Goal: Task Accomplishment & Management: Manage account settings

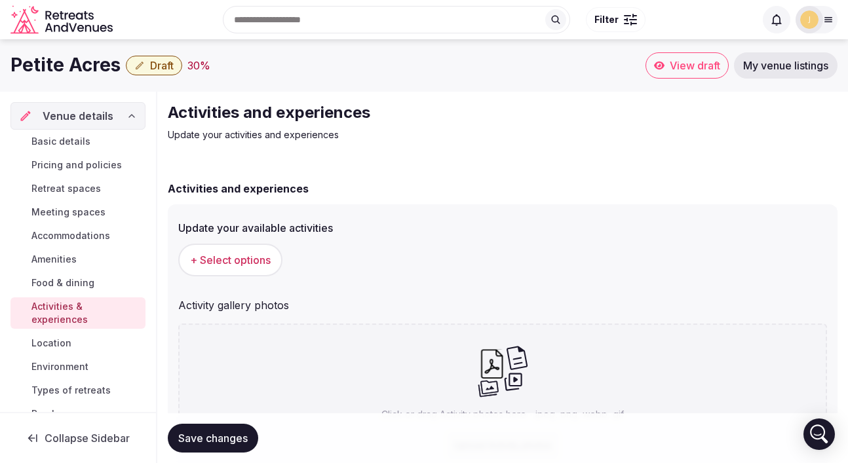
click at [75, 341] on link "Location" at bounding box center [77, 343] width 135 height 18
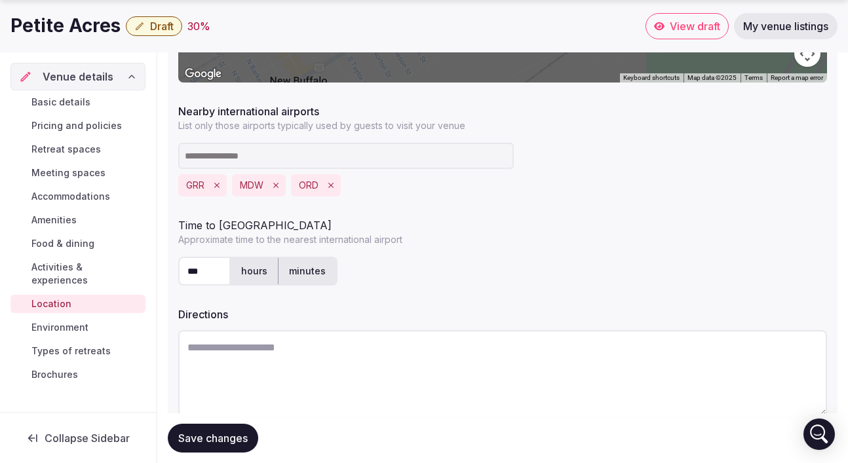
scroll to position [413, 0]
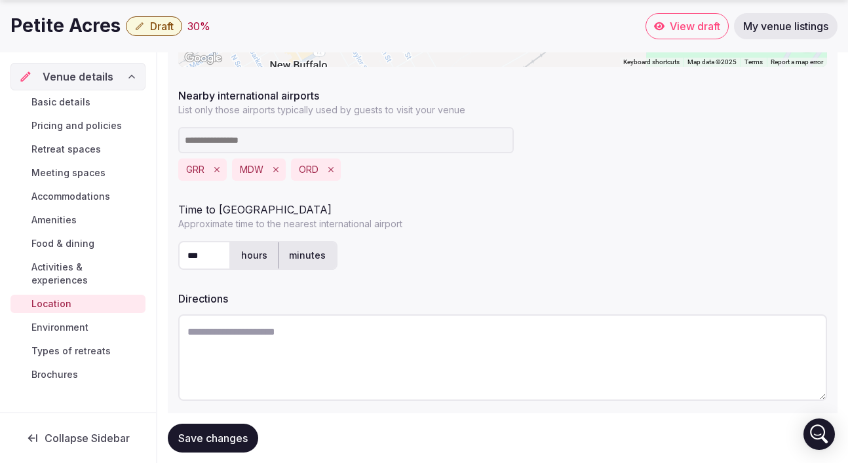
click at [63, 321] on span "Environment" at bounding box center [59, 327] width 57 height 13
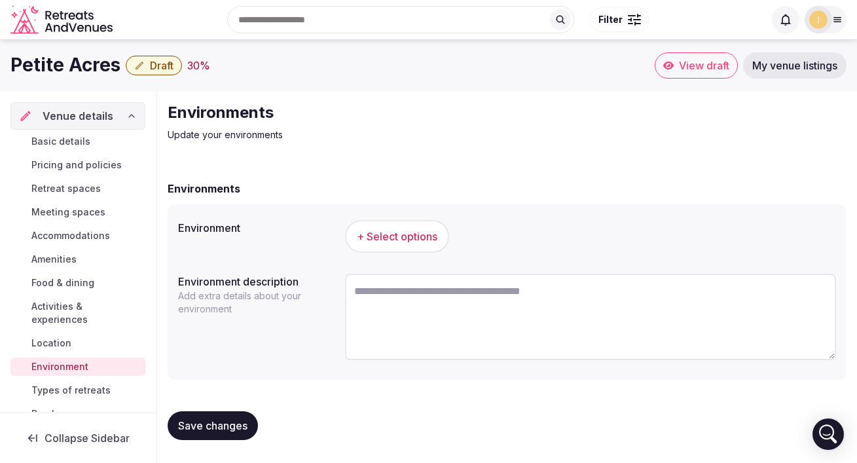
click at [367, 231] on span "+ Select options" at bounding box center [397, 236] width 81 height 14
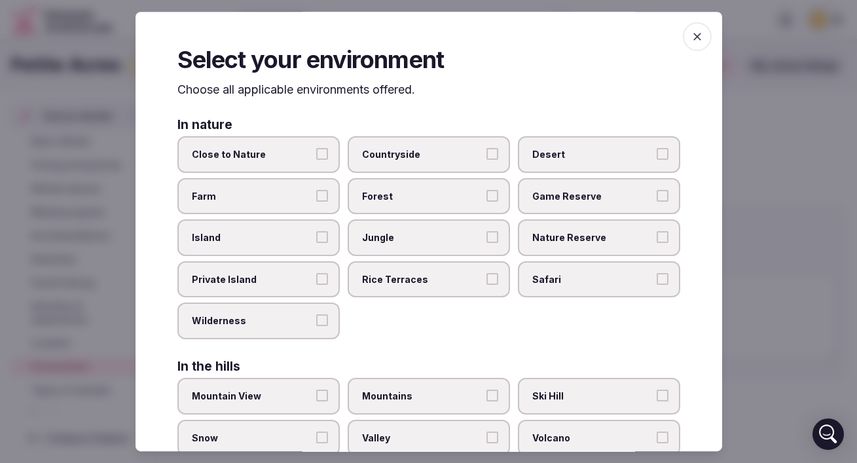
click at [271, 147] on label "Close to Nature" at bounding box center [259, 154] width 162 height 37
click at [316, 148] on button "Close to Nature" at bounding box center [322, 154] width 12 height 12
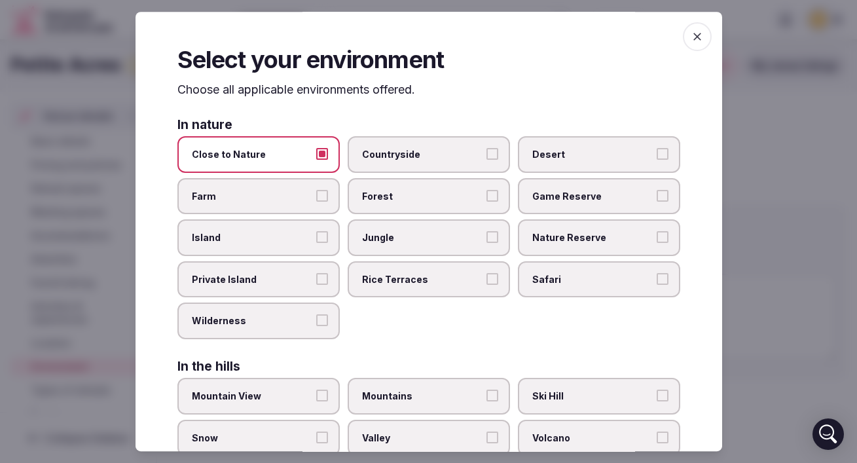
click at [402, 193] on span "Forest" at bounding box center [422, 196] width 121 height 13
click at [487, 193] on button "Forest" at bounding box center [493, 196] width 12 height 12
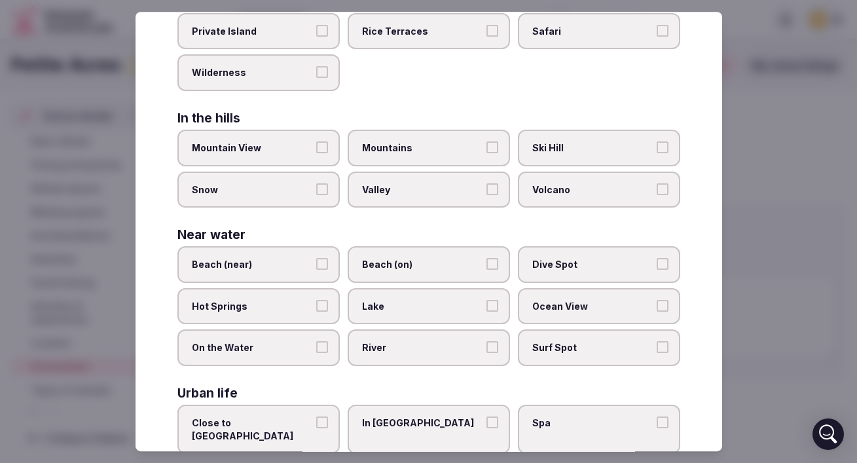
scroll to position [285, 0]
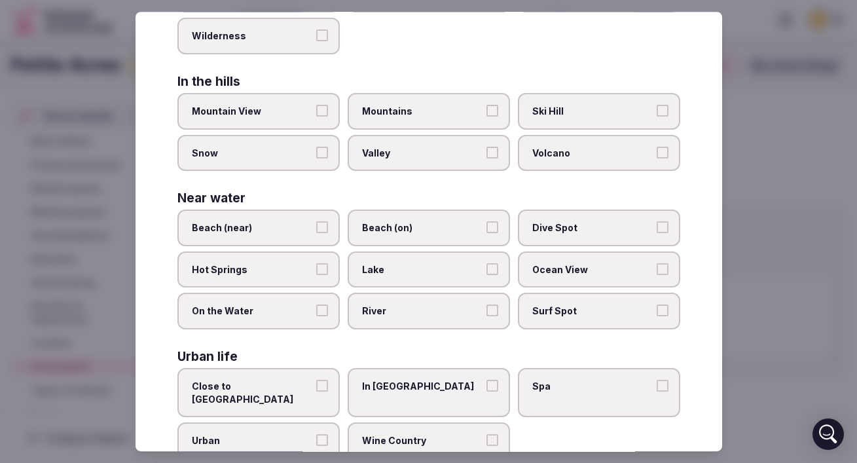
click at [281, 225] on span "Beach (near)" at bounding box center [252, 227] width 121 height 13
click at [316, 225] on button "Beach (near)" at bounding box center [322, 227] width 12 height 12
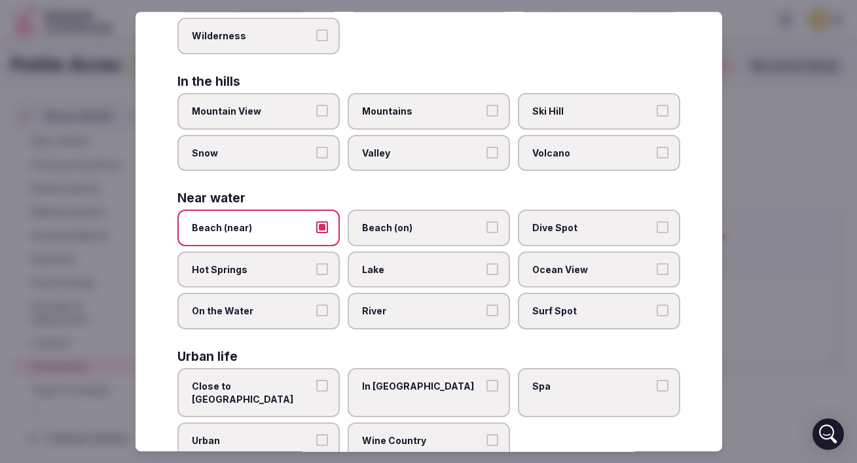
click at [375, 268] on span "Lake" at bounding box center [422, 269] width 121 height 13
click at [487, 268] on button "Lake" at bounding box center [493, 269] width 12 height 12
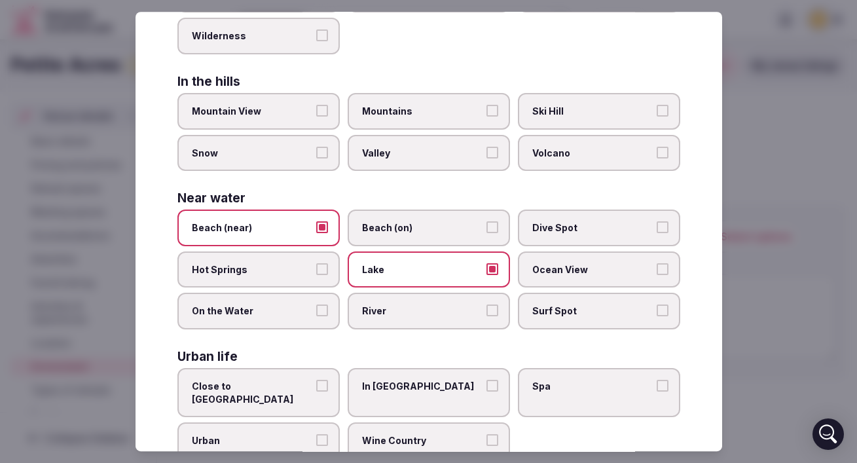
scroll to position [311, 0]
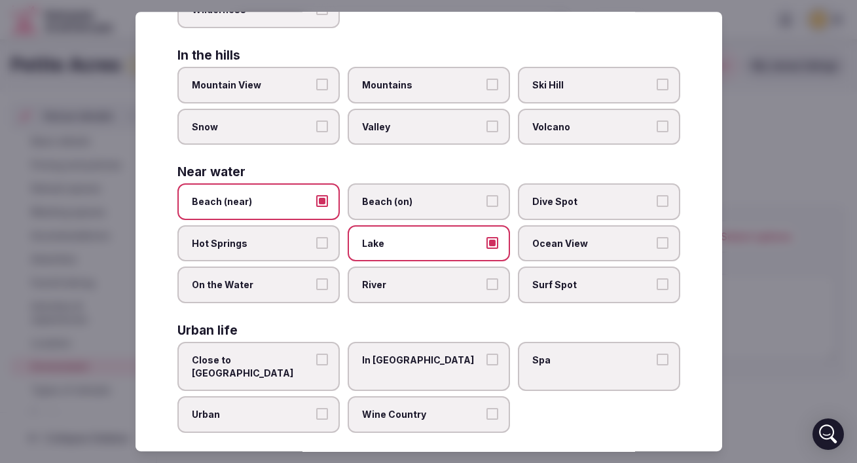
click at [365, 295] on label "River" at bounding box center [429, 285] width 162 height 37
click at [487, 291] on button "River" at bounding box center [493, 285] width 12 height 12
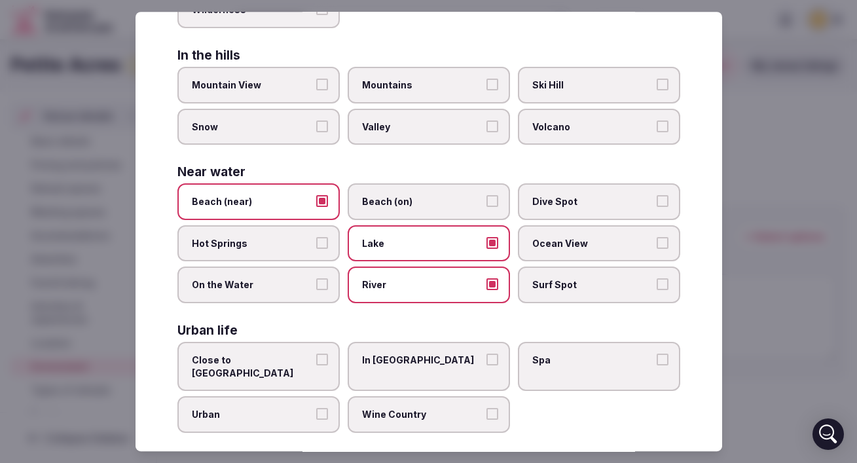
click at [402, 408] on span "Wine Country" at bounding box center [422, 414] width 121 height 13
click at [487, 408] on button "Wine Country" at bounding box center [493, 414] width 12 height 12
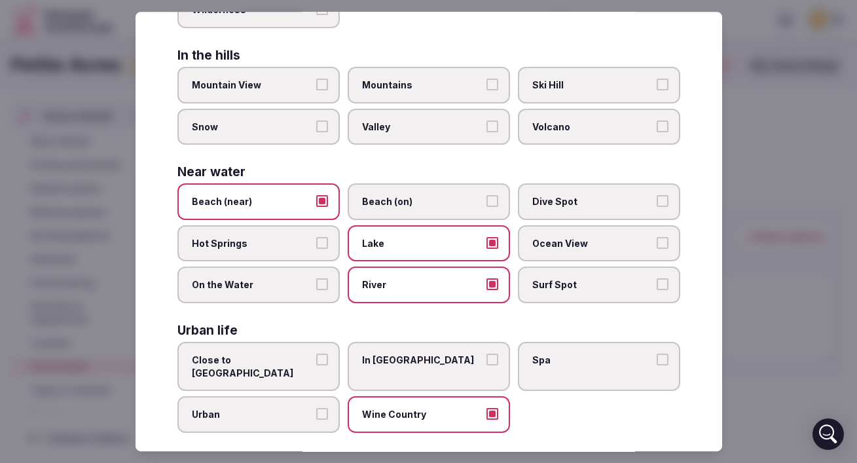
click at [738, 287] on div at bounding box center [428, 231] width 857 height 463
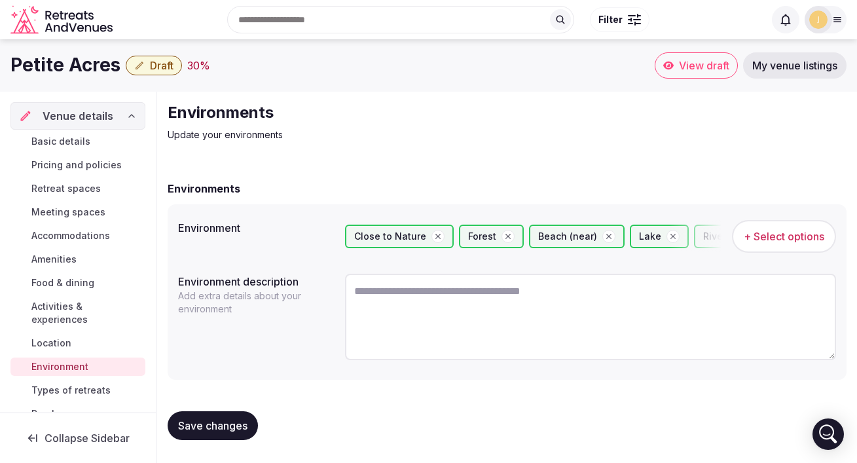
scroll to position [24, 0]
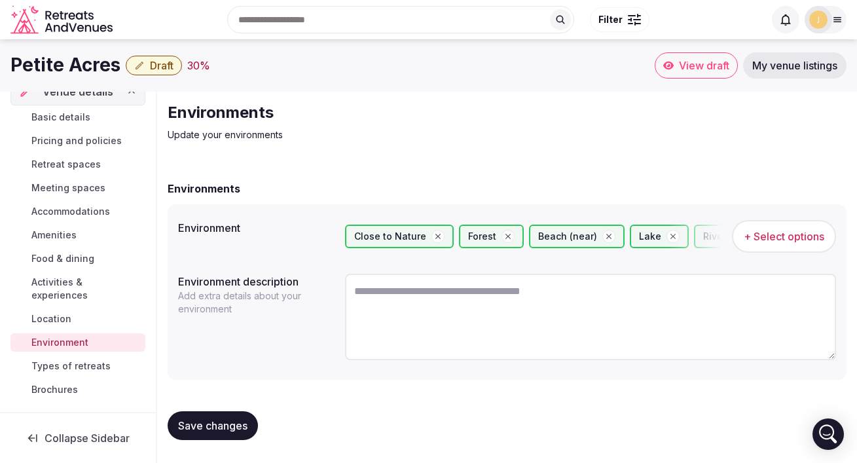
click at [77, 366] on span "Types of retreats" at bounding box center [70, 366] width 79 height 13
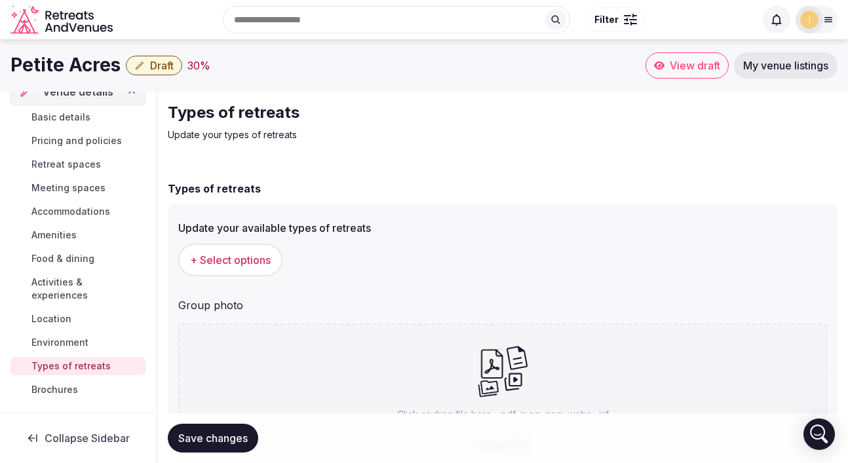
click at [257, 259] on span "+ Select options" at bounding box center [230, 260] width 81 height 14
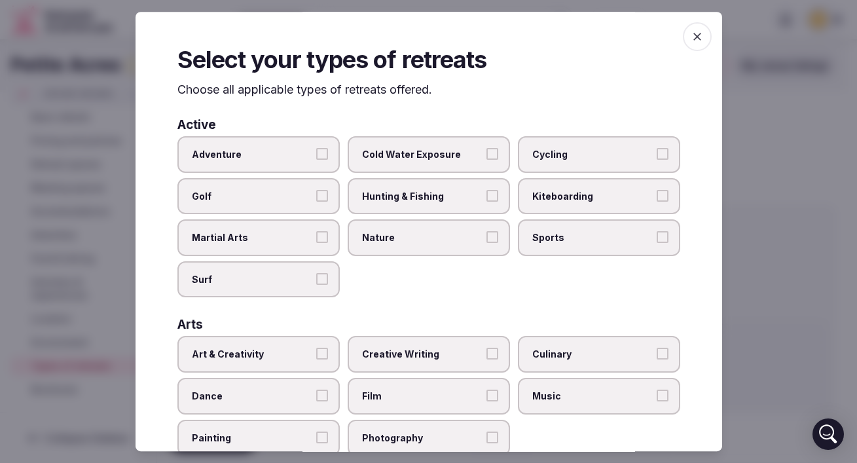
click at [443, 162] on label "Cold Water Exposure" at bounding box center [429, 154] width 162 height 37
click at [487, 160] on button "Cold Water Exposure" at bounding box center [493, 154] width 12 height 12
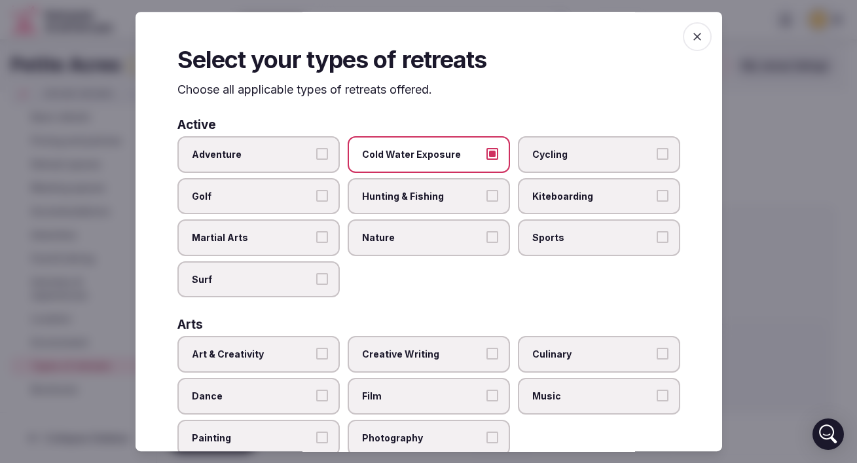
click at [385, 210] on label "Hunting & Fishing" at bounding box center [429, 196] width 162 height 37
click at [487, 202] on button "Hunting & Fishing" at bounding box center [493, 196] width 12 height 12
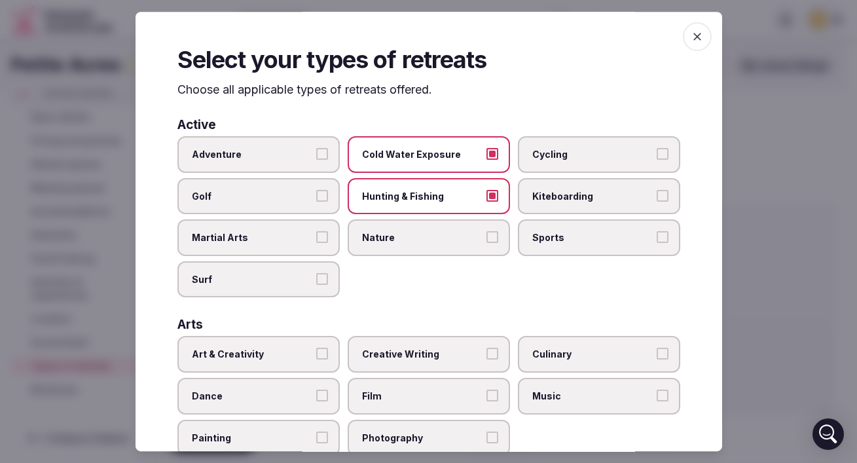
click at [262, 202] on label "Golf" at bounding box center [259, 196] width 162 height 37
click at [316, 202] on button "Golf" at bounding box center [322, 196] width 12 height 12
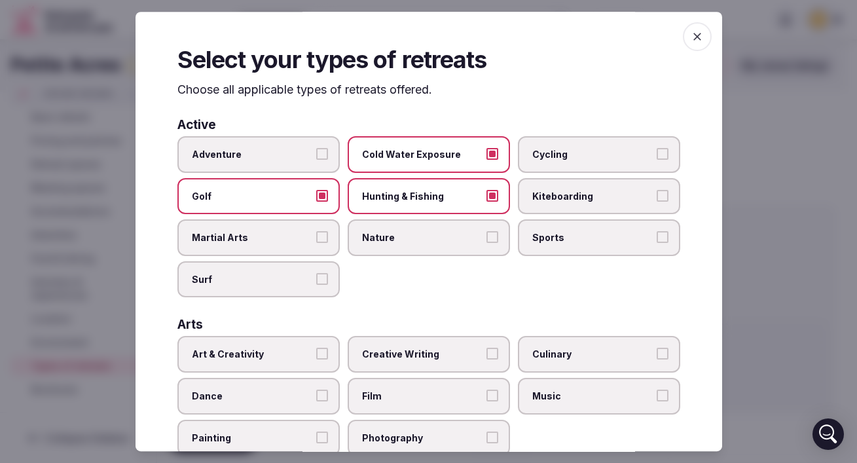
click at [408, 246] on label "Nature" at bounding box center [429, 237] width 162 height 37
click at [487, 243] on button "Nature" at bounding box center [493, 237] width 12 height 12
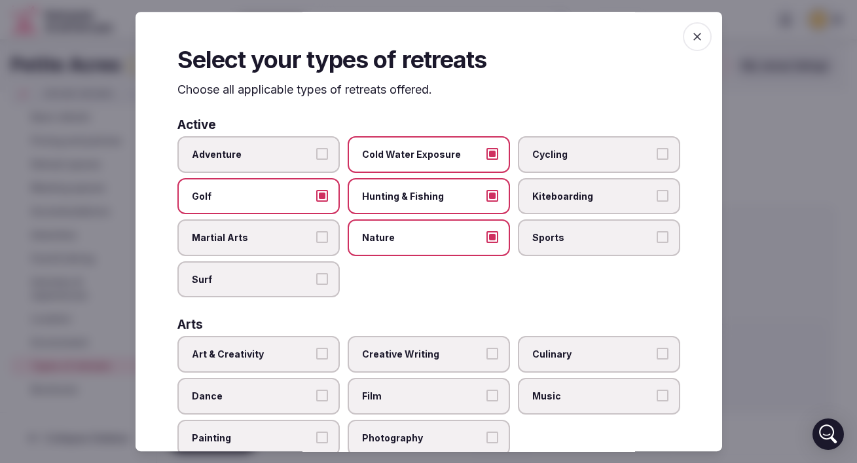
click at [564, 145] on label "Cycling" at bounding box center [599, 154] width 162 height 37
click at [657, 148] on button "Cycling" at bounding box center [663, 154] width 12 height 12
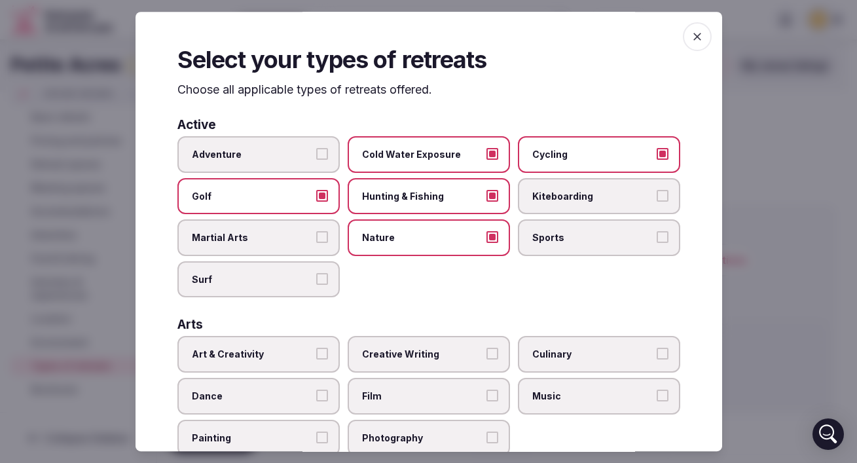
click at [269, 146] on label "Adventure" at bounding box center [259, 154] width 162 height 37
click at [316, 148] on button "Adventure" at bounding box center [322, 154] width 12 height 12
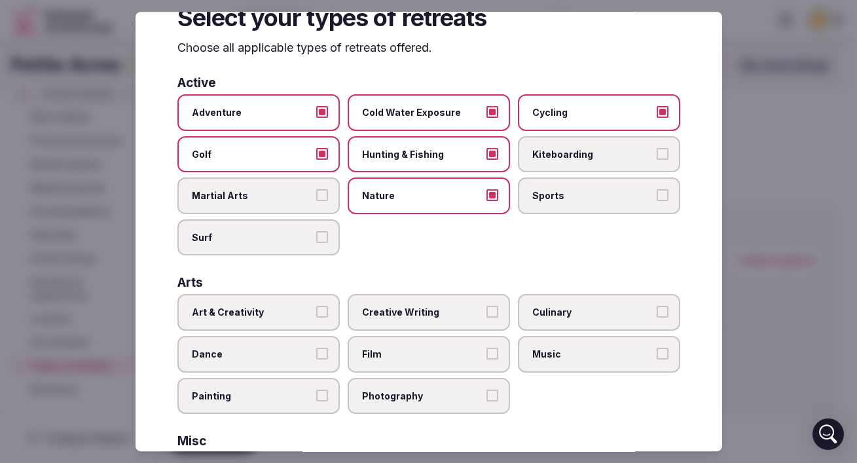
scroll to position [52, 0]
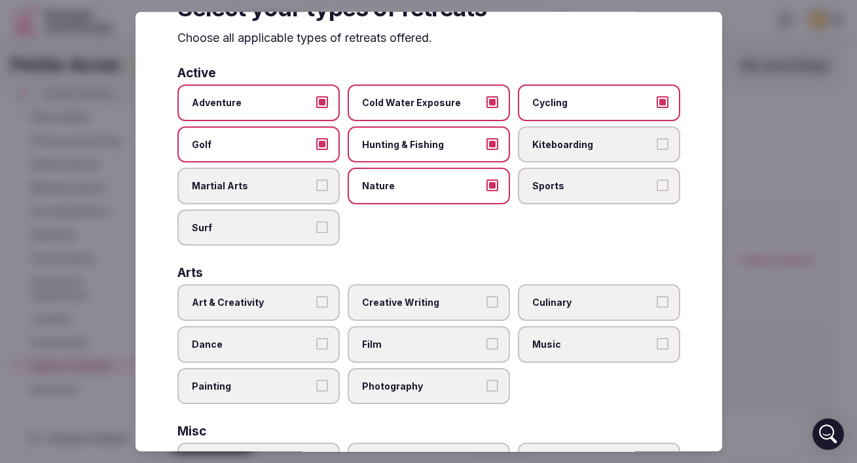
click at [300, 305] on span "Art & Creativity" at bounding box center [252, 303] width 121 height 13
click at [316, 305] on button "Art & Creativity" at bounding box center [322, 303] width 12 height 12
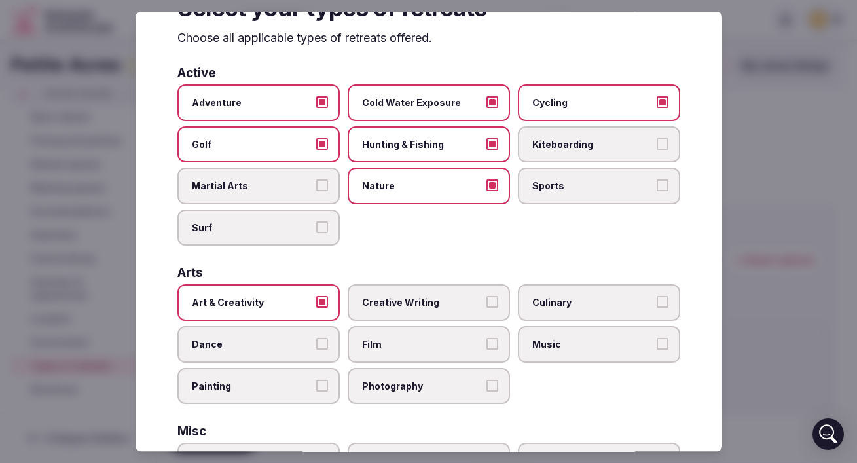
click at [447, 313] on label "Creative Writing" at bounding box center [429, 303] width 162 height 37
click at [487, 309] on button "Creative Writing" at bounding box center [493, 303] width 12 height 12
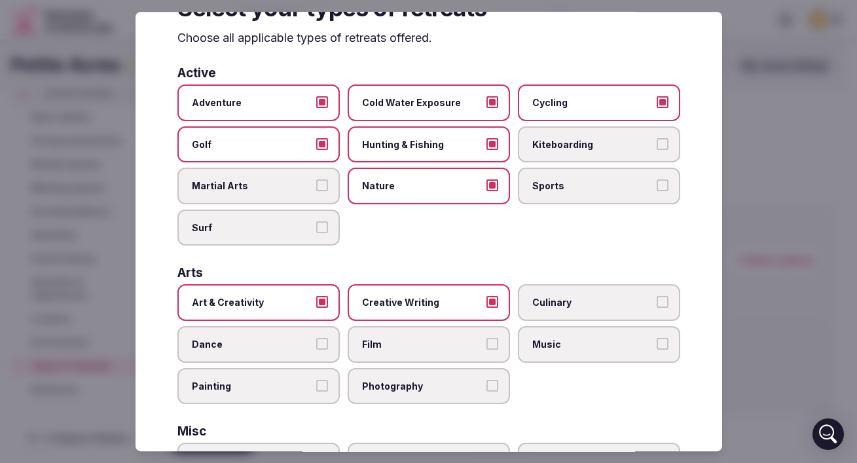
click at [573, 313] on label "Culinary" at bounding box center [599, 303] width 162 height 37
click at [657, 309] on button "Culinary" at bounding box center [663, 303] width 12 height 12
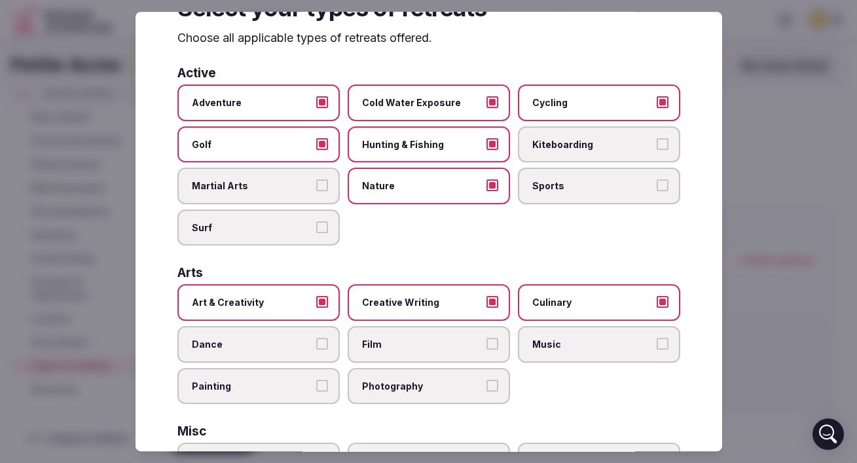
click at [540, 341] on span "Music" at bounding box center [593, 344] width 121 height 13
click at [657, 341] on button "Music" at bounding box center [663, 344] width 12 height 12
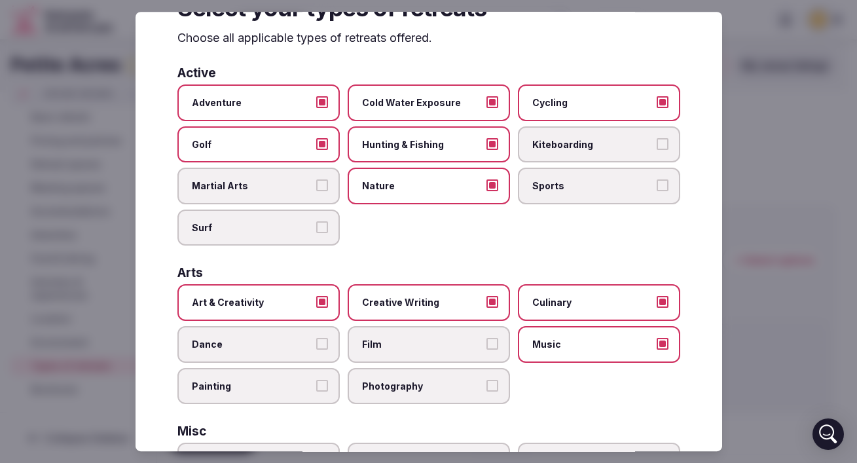
click at [254, 343] on span "Dance" at bounding box center [252, 344] width 121 height 13
click at [316, 343] on button "Dance" at bounding box center [322, 344] width 12 height 12
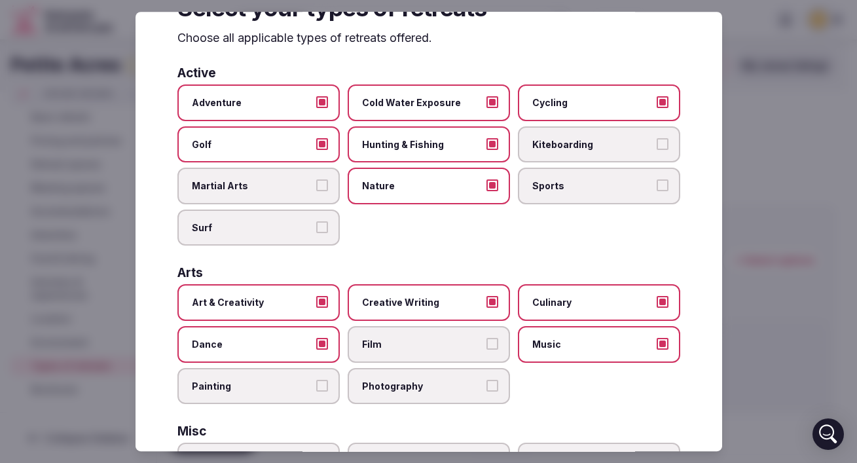
click at [274, 390] on span "Painting" at bounding box center [252, 386] width 121 height 13
click at [316, 390] on button "Painting" at bounding box center [322, 386] width 12 height 12
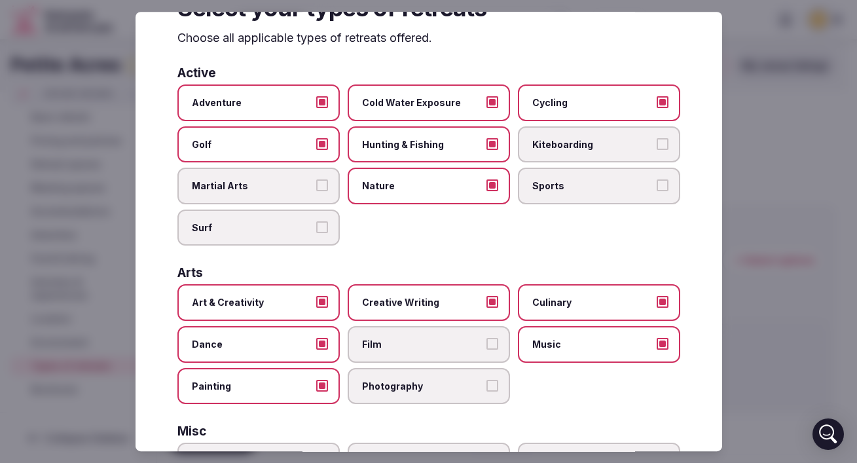
click at [379, 388] on span "Photography" at bounding box center [422, 386] width 121 height 13
click at [487, 388] on button "Photography" at bounding box center [493, 386] width 12 height 12
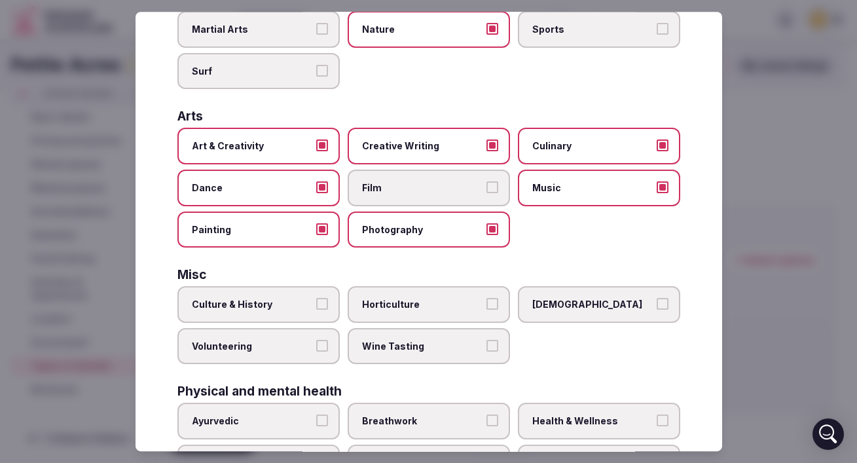
scroll to position [237, 0]
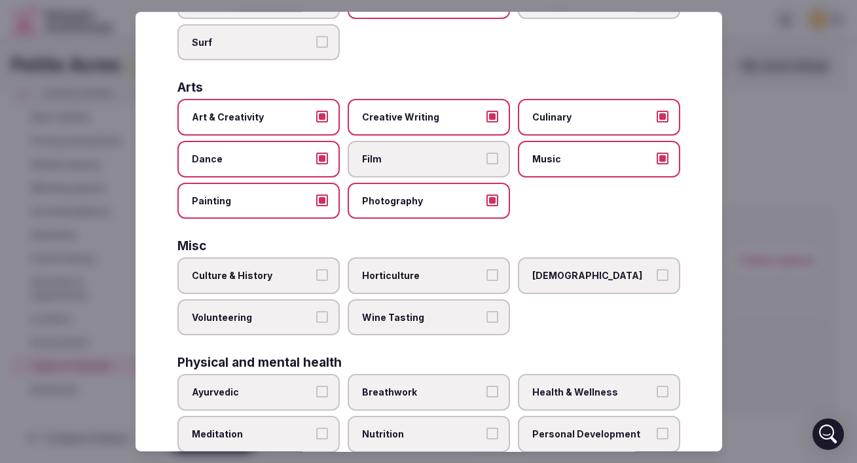
click at [588, 264] on label "[DEMOGRAPHIC_DATA]" at bounding box center [599, 275] width 162 height 37
click at [657, 269] on button "[DEMOGRAPHIC_DATA]" at bounding box center [663, 275] width 12 height 12
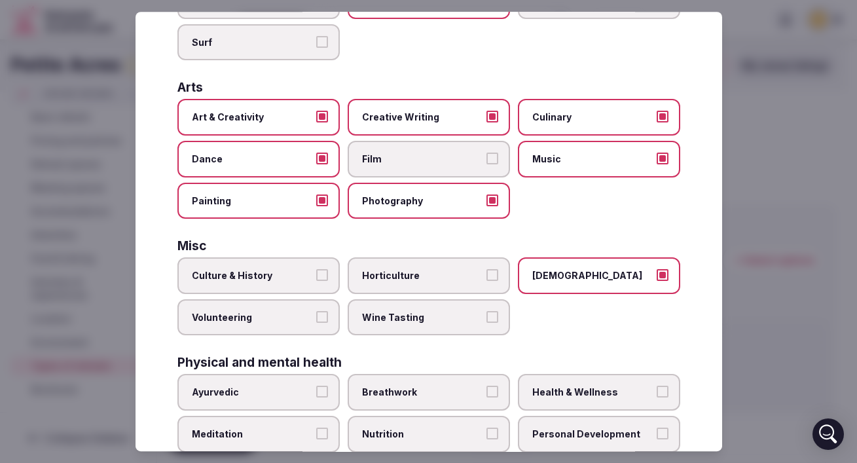
click at [417, 320] on span "Wine Tasting" at bounding box center [422, 317] width 121 height 13
click at [487, 320] on button "Wine Tasting" at bounding box center [493, 317] width 12 height 12
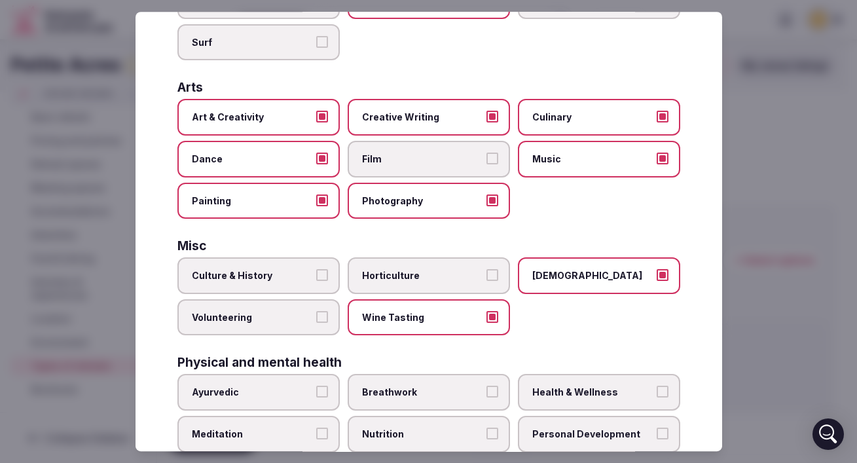
click at [246, 322] on span "Volunteering" at bounding box center [252, 317] width 121 height 13
click at [316, 322] on button "Volunteering" at bounding box center [322, 317] width 12 height 12
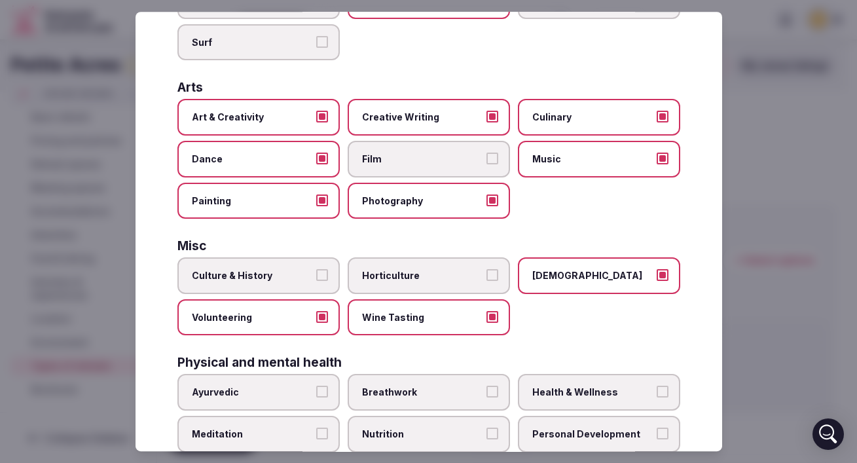
click at [246, 322] on span "Volunteering" at bounding box center [252, 317] width 121 height 13
click at [316, 322] on button "Volunteering" at bounding box center [322, 317] width 12 height 12
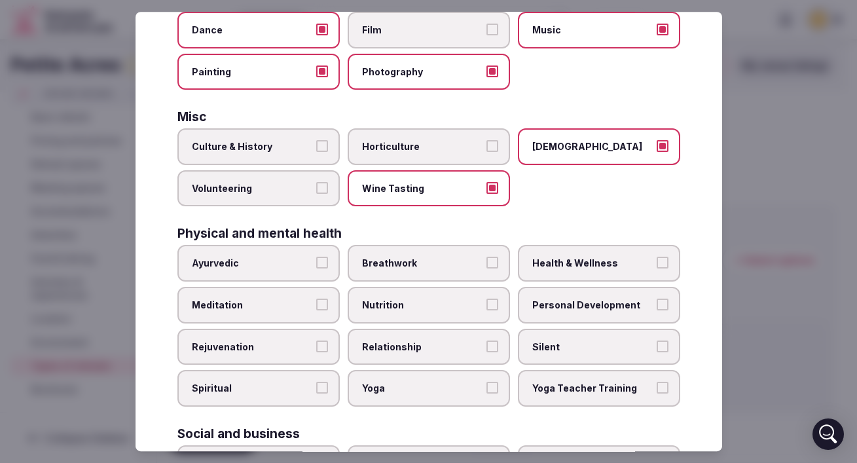
scroll to position [368, 0]
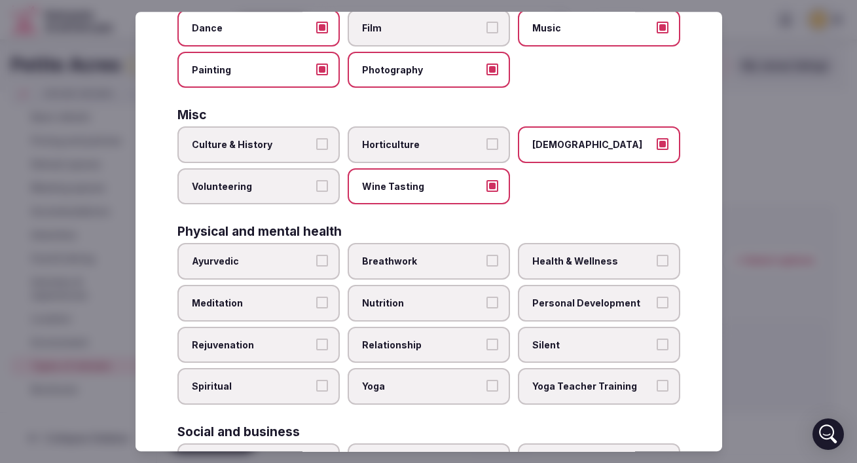
click at [383, 258] on span "Breathwork" at bounding box center [422, 261] width 121 height 13
click at [487, 258] on button "Breathwork" at bounding box center [493, 261] width 12 height 12
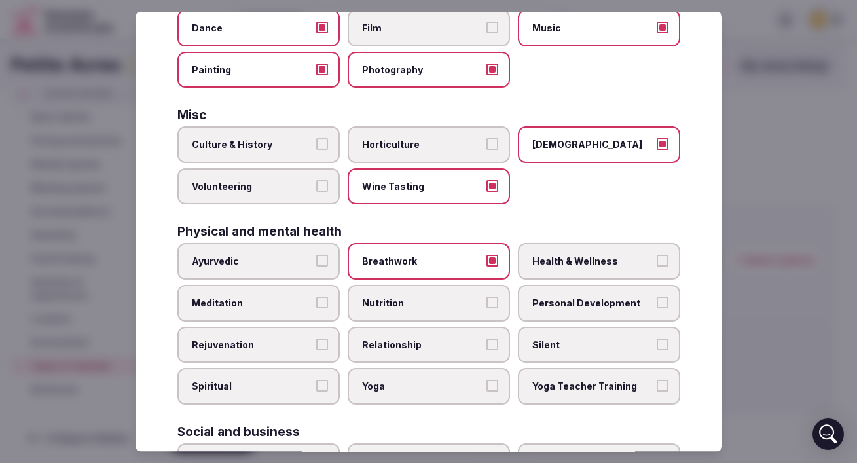
click at [620, 276] on label "Health & Wellness" at bounding box center [599, 262] width 162 height 37
click at [657, 267] on button "Health & Wellness" at bounding box center [663, 261] width 12 height 12
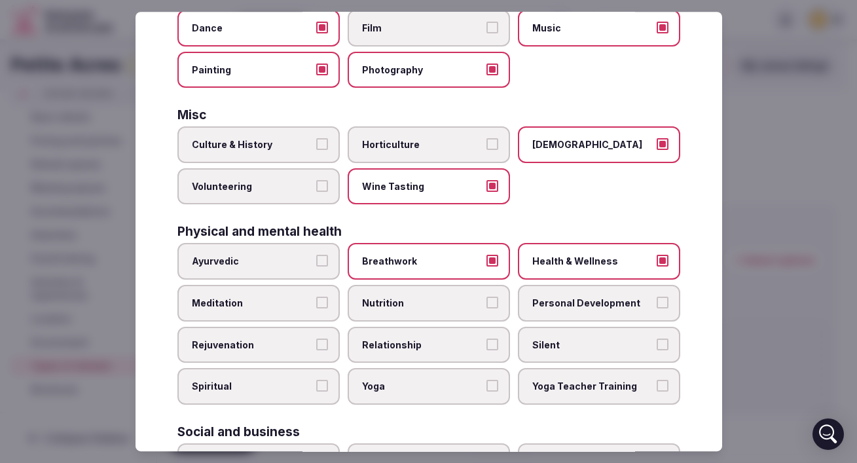
click at [410, 309] on span "Nutrition" at bounding box center [422, 303] width 121 height 13
click at [487, 309] on button "Nutrition" at bounding box center [493, 303] width 12 height 12
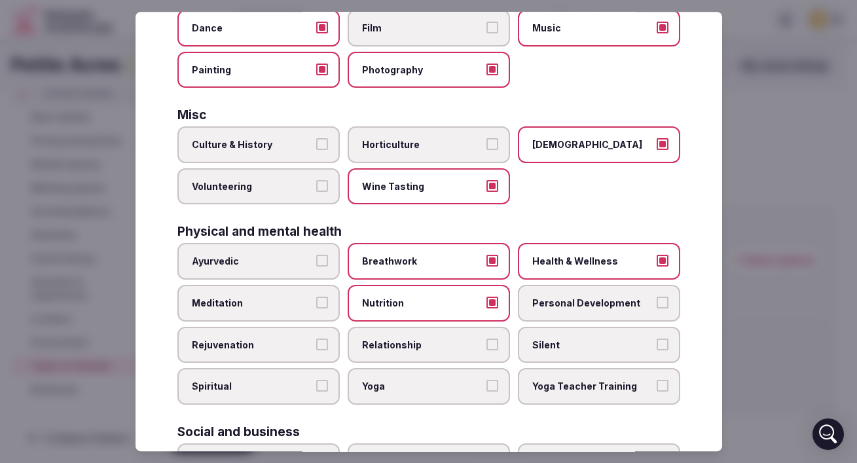
click at [549, 309] on span "Personal Development" at bounding box center [593, 303] width 121 height 13
click at [657, 309] on button "Personal Development" at bounding box center [663, 303] width 12 height 12
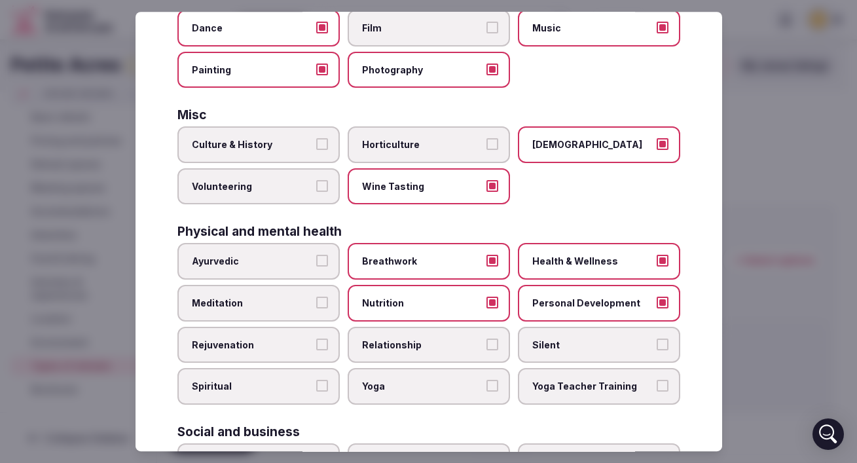
click at [217, 310] on label "Meditation" at bounding box center [259, 303] width 162 height 37
click at [316, 309] on button "Meditation" at bounding box center [322, 303] width 12 height 12
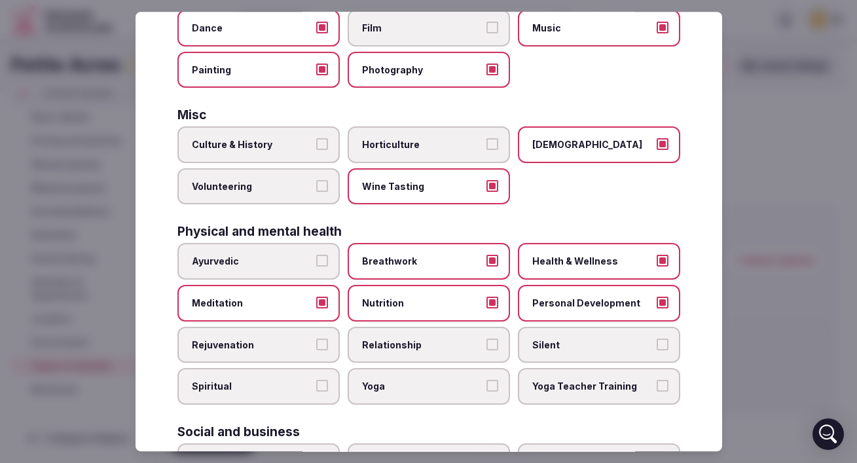
click at [250, 350] on span "Rejuvenation" at bounding box center [252, 345] width 121 height 13
click at [316, 350] on button "Rejuvenation" at bounding box center [322, 345] width 12 height 12
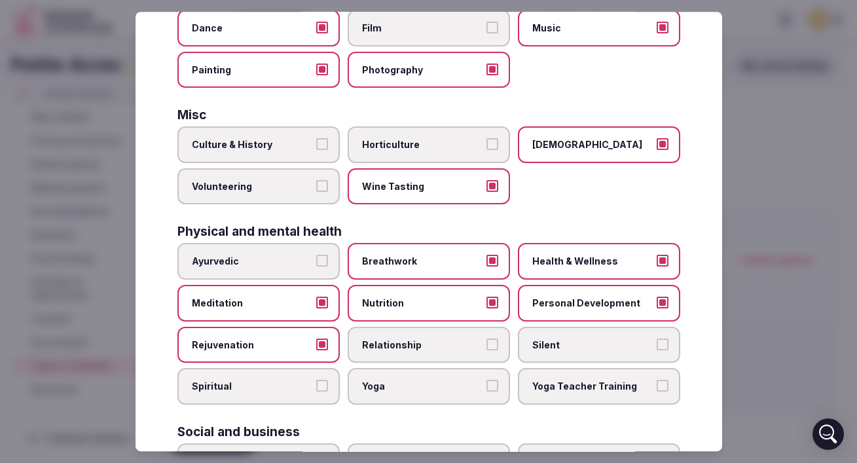
click at [396, 377] on label "Yoga" at bounding box center [429, 386] width 162 height 37
click at [487, 380] on button "Yoga" at bounding box center [493, 386] width 12 height 12
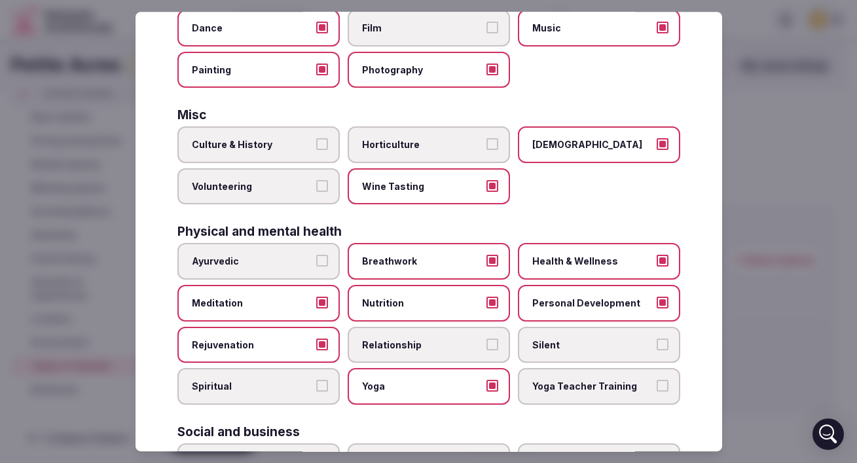
click at [257, 394] on label "Spiritual" at bounding box center [259, 386] width 162 height 37
click at [316, 392] on button "Spiritual" at bounding box center [322, 386] width 12 height 12
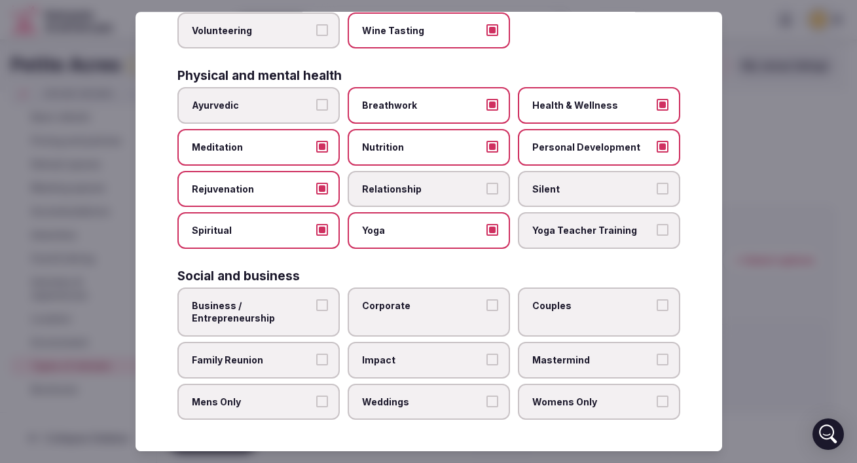
scroll to position [523, 0]
click at [268, 309] on span "Business / Entrepreneurship" at bounding box center [252, 313] width 121 height 26
click at [316, 309] on button "Business / Entrepreneurship" at bounding box center [322, 306] width 12 height 12
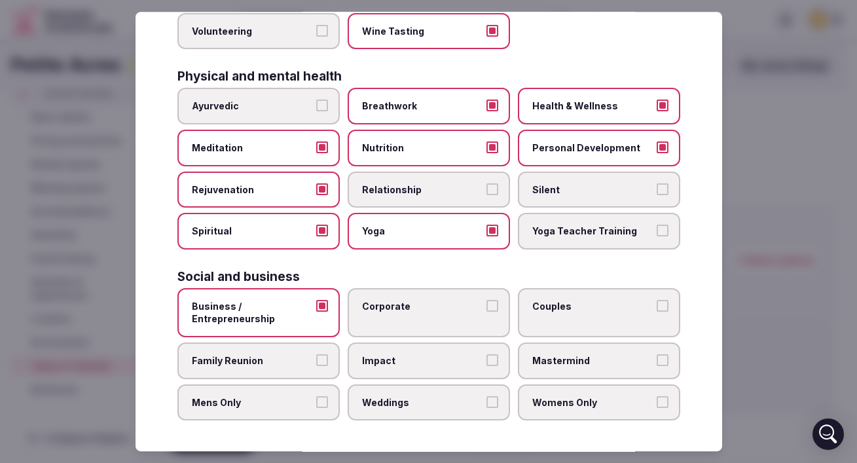
click at [394, 310] on span "Corporate" at bounding box center [422, 306] width 121 height 13
click at [487, 310] on button "Corporate" at bounding box center [493, 306] width 12 height 12
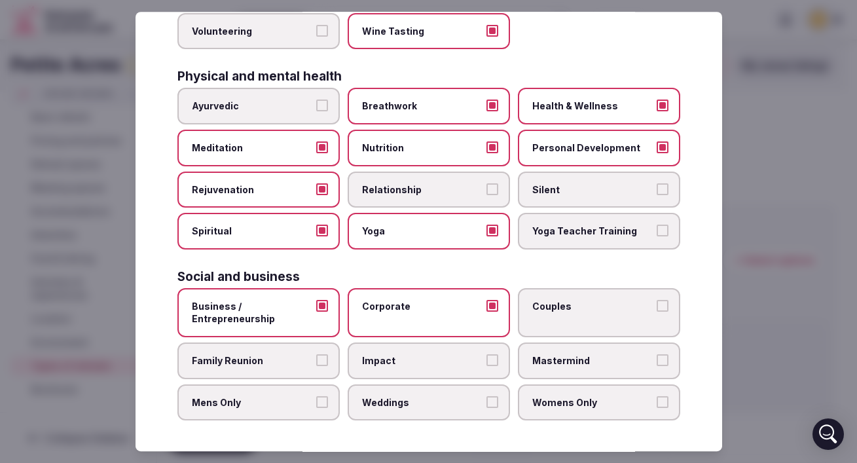
click at [548, 322] on label "Couples" at bounding box center [599, 312] width 162 height 49
click at [657, 312] on button "Couples" at bounding box center [663, 306] width 12 height 12
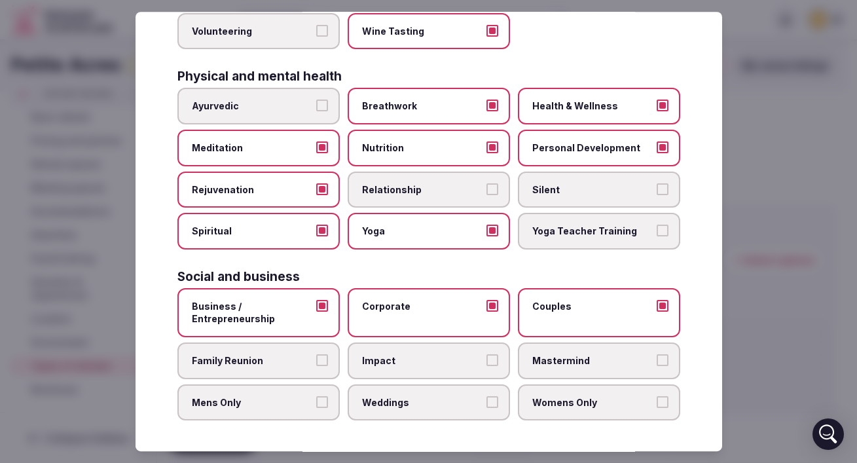
click at [257, 366] on span "Family Reunion" at bounding box center [252, 360] width 121 height 13
click at [316, 366] on button "Family Reunion" at bounding box center [322, 360] width 12 height 12
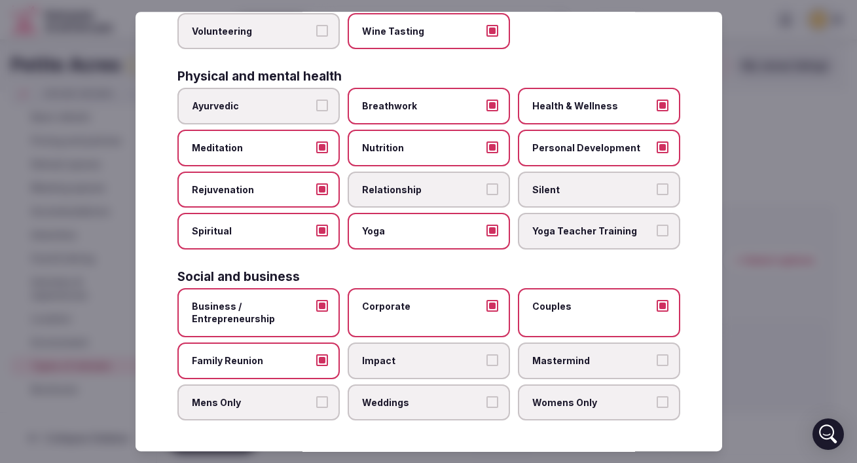
click at [368, 407] on span "Weddings" at bounding box center [422, 402] width 121 height 13
click at [487, 407] on button "Weddings" at bounding box center [493, 402] width 12 height 12
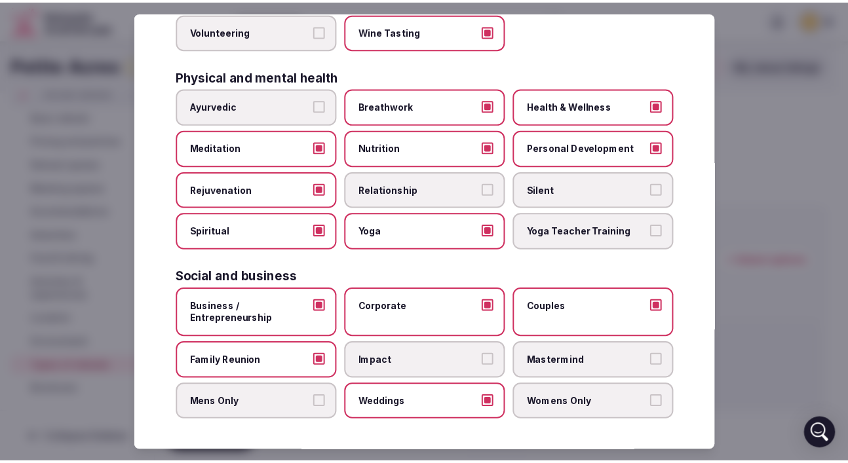
scroll to position [524, 0]
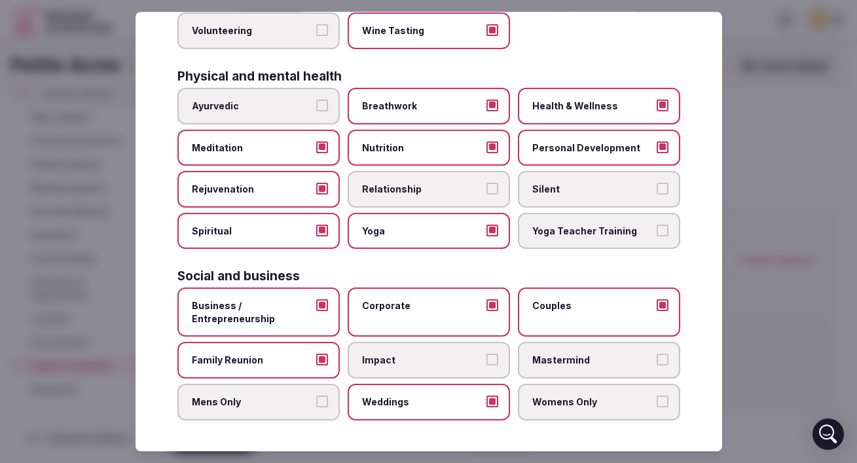
click at [759, 336] on div at bounding box center [428, 231] width 857 height 463
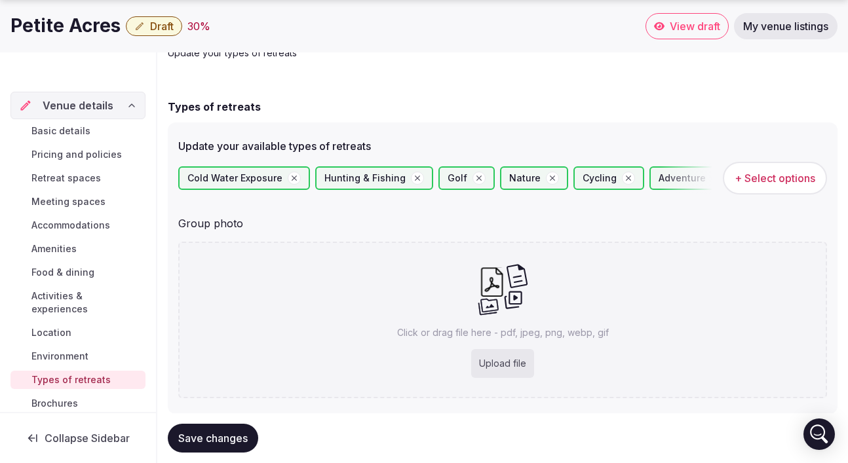
scroll to position [0, 0]
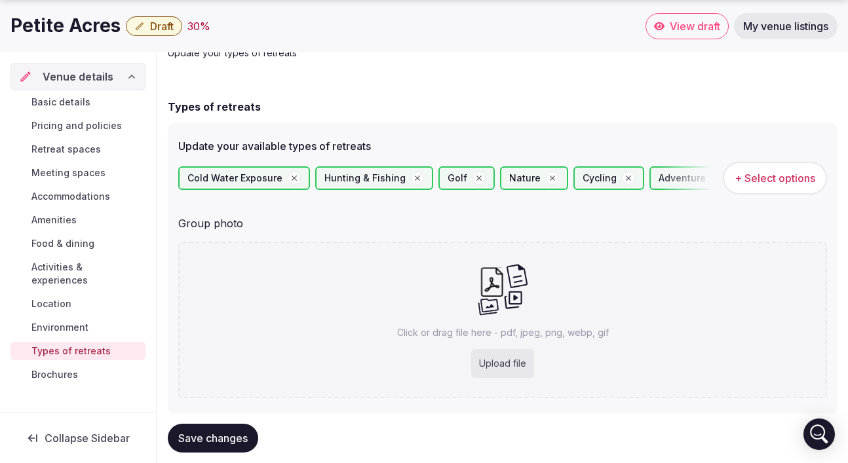
click at [83, 366] on link "Brochures" at bounding box center [77, 375] width 135 height 18
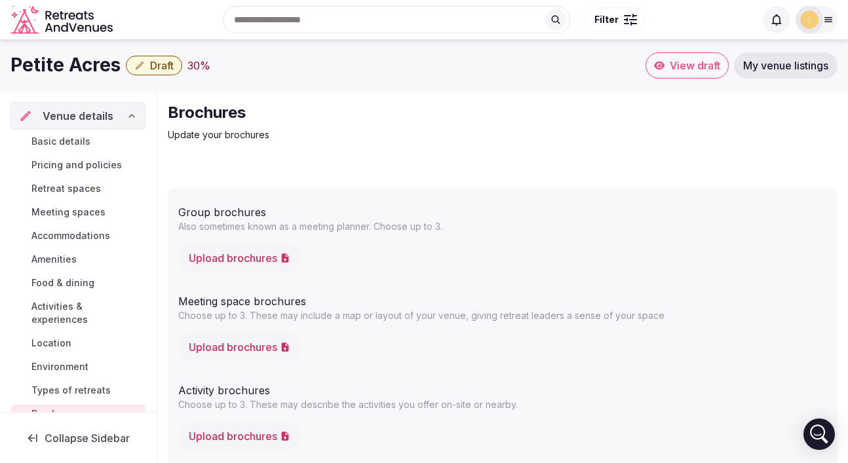
click at [75, 136] on span "Basic details" at bounding box center [60, 141] width 59 height 13
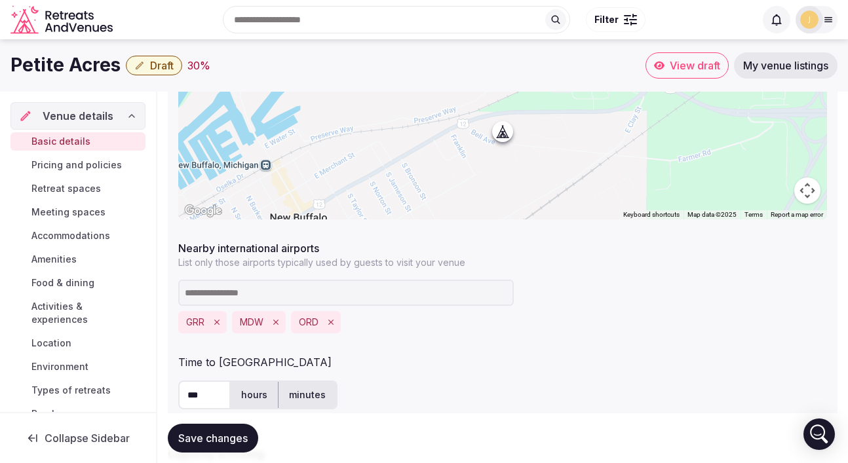
scroll to position [658, 0]
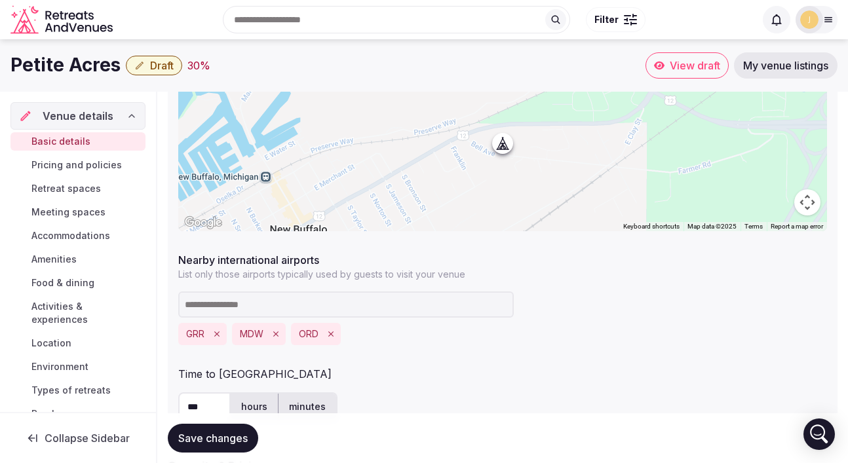
click at [98, 165] on span "Pricing and policies" at bounding box center [76, 165] width 90 height 13
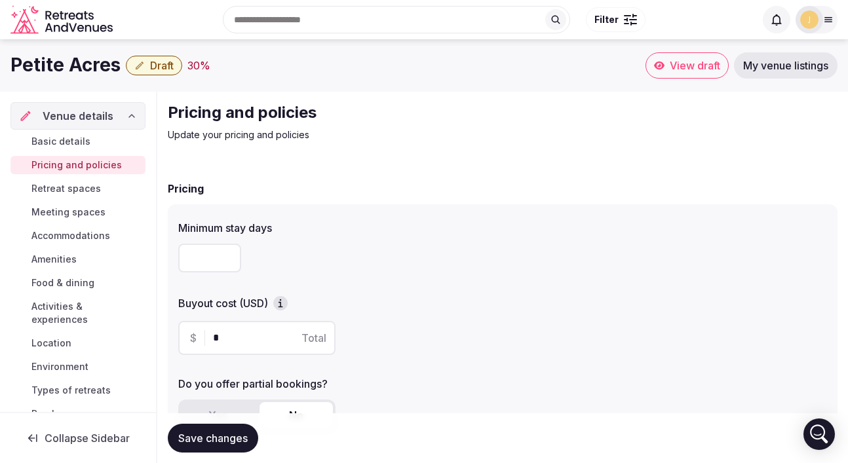
click at [225, 252] on input "number" at bounding box center [209, 258] width 63 height 29
type input "*"
click at [255, 339] on input "*" at bounding box center [268, 338] width 111 height 16
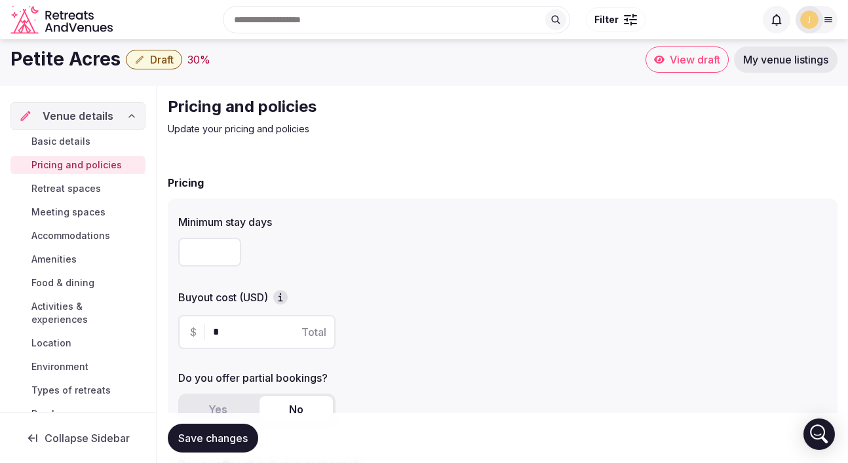
click at [279, 300] on icon "button" at bounding box center [280, 297] width 13 height 13
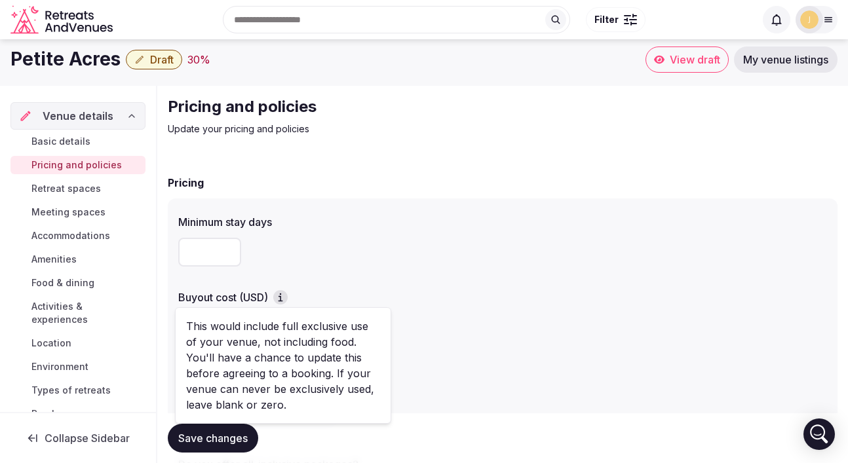
click at [307, 278] on div "Minimum stay days * Buyout cost (USD) $ * Total Do you offer partial bookings? …" at bounding box center [502, 367] width 669 height 339
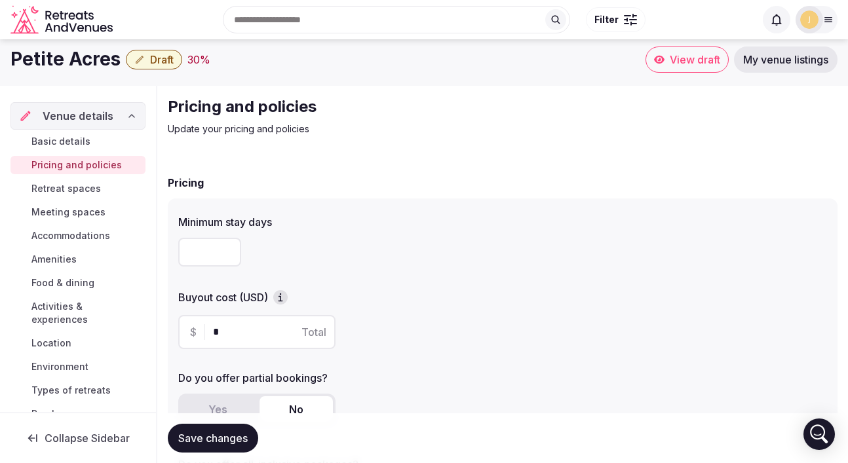
click at [252, 336] on input "*" at bounding box center [268, 332] width 111 height 16
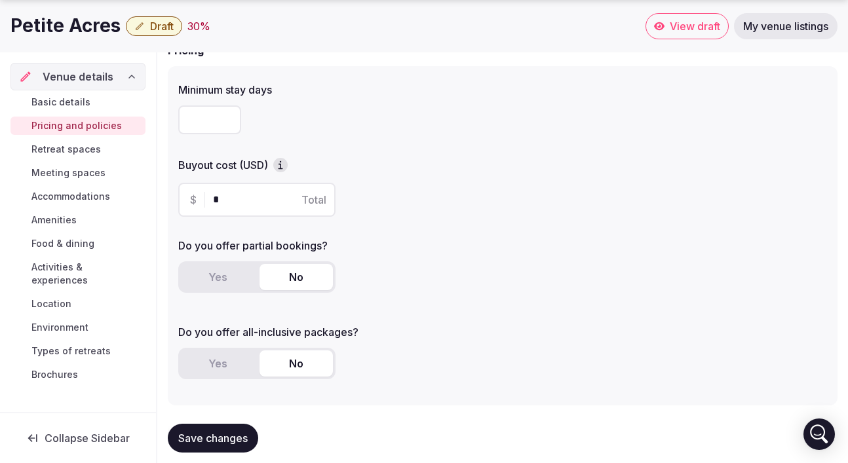
scroll to position [155, 0]
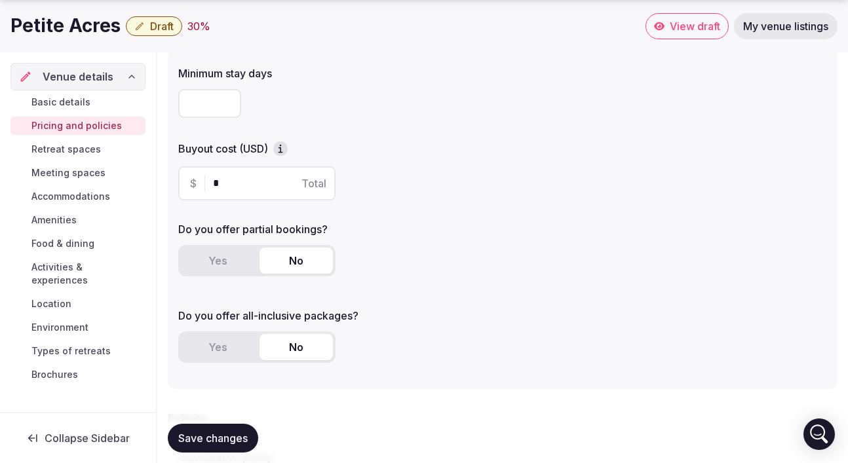
drag, startPoint x: 249, startPoint y: 177, endPoint x: 214, endPoint y: 177, distance: 34.7
click at [215, 177] on input "*" at bounding box center [268, 184] width 111 height 16
drag, startPoint x: 267, startPoint y: 187, endPoint x: 186, endPoint y: 178, distance: 81.7
click at [186, 179] on div "$ ****** Total" at bounding box center [256, 183] width 157 height 34
type input "******"
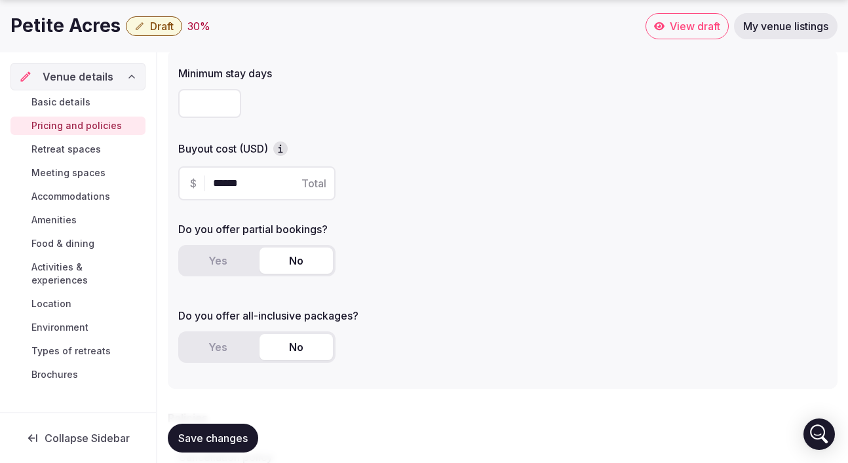
click at [551, 183] on div "$ ****** Total" at bounding box center [502, 183] width 648 height 34
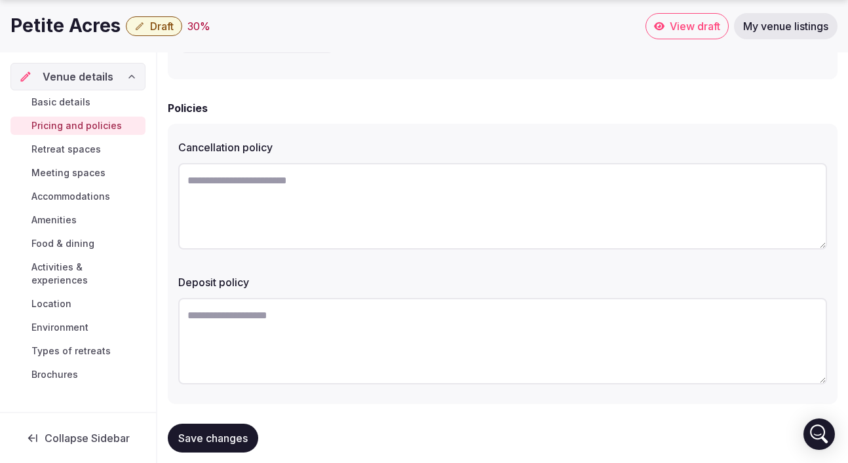
scroll to position [487, 0]
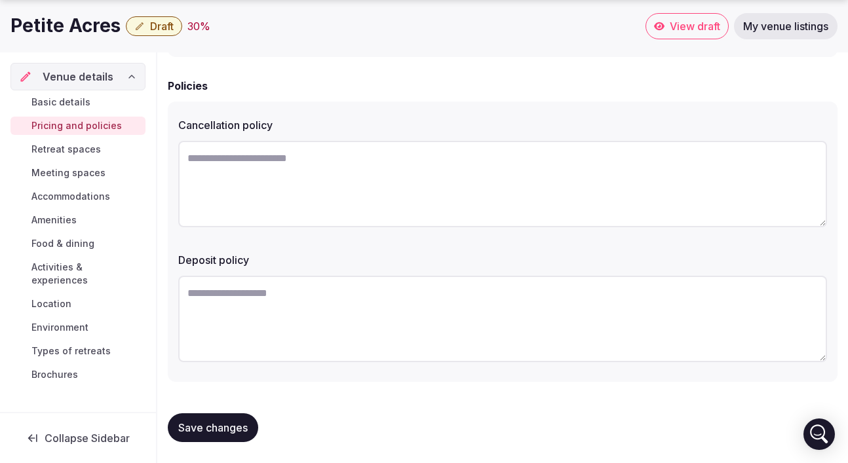
click at [278, 284] on textarea at bounding box center [502, 319] width 648 height 86
type textarea "**********"
click at [381, 197] on textarea at bounding box center [502, 184] width 648 height 86
paste textarea "**********"
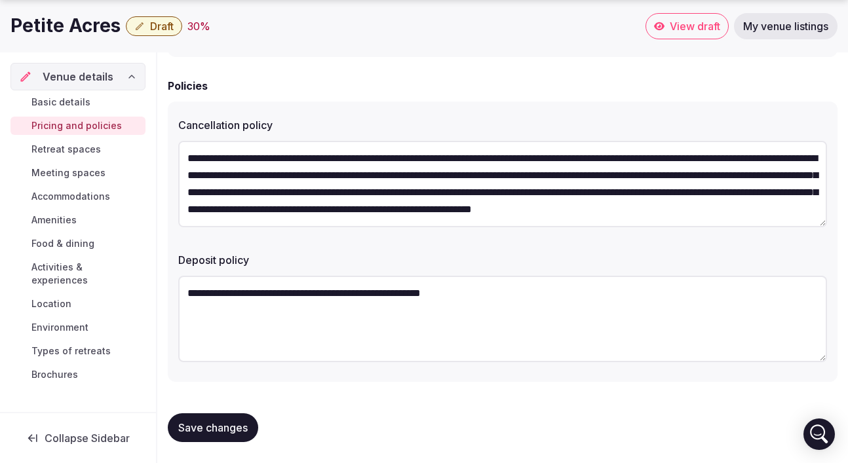
scroll to position [119, 0]
type textarea "**********"
click at [449, 286] on textarea "**********" at bounding box center [502, 319] width 648 height 86
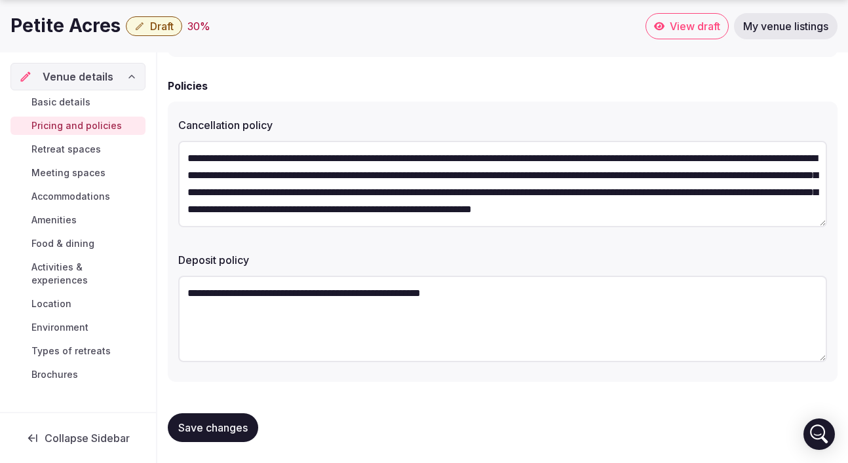
paste textarea "**********"
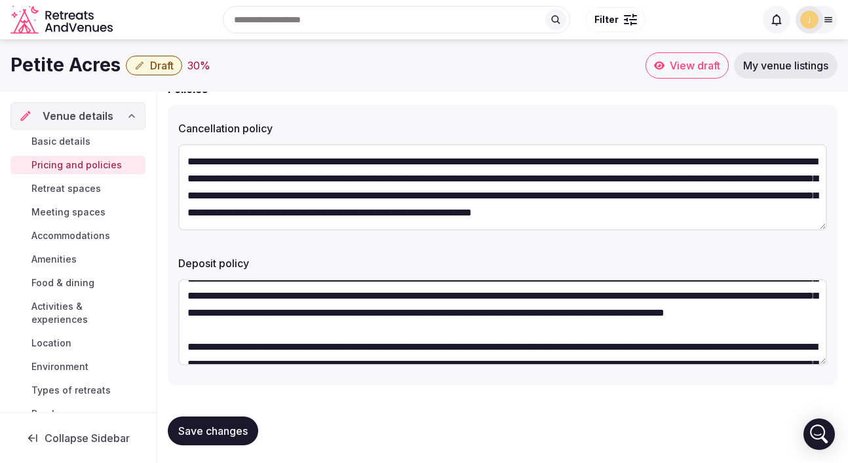
scroll to position [37, 0]
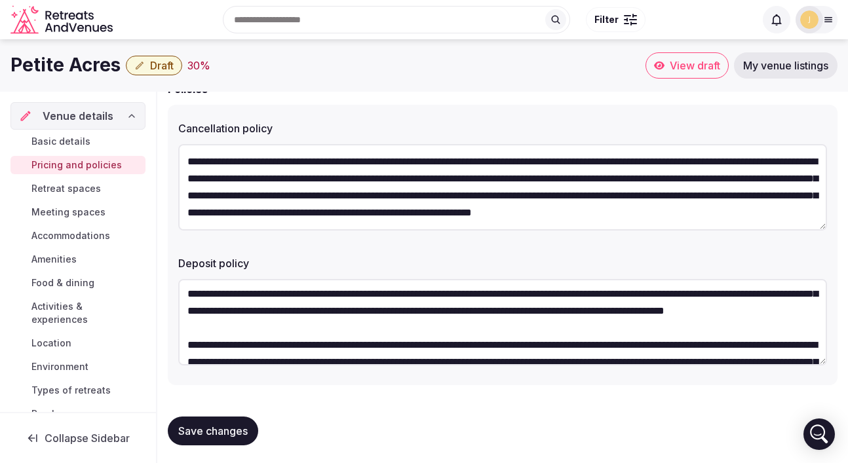
type textarea "**********"
click at [220, 429] on span "Save changes" at bounding box center [212, 430] width 69 height 13
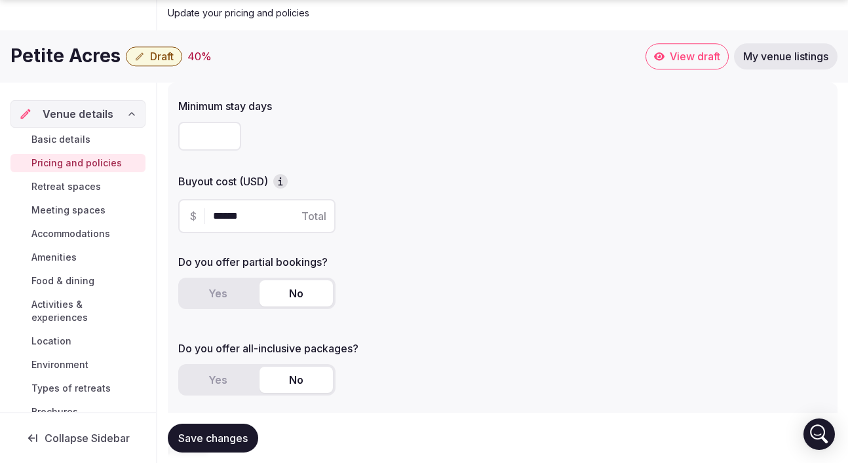
scroll to position [117, 0]
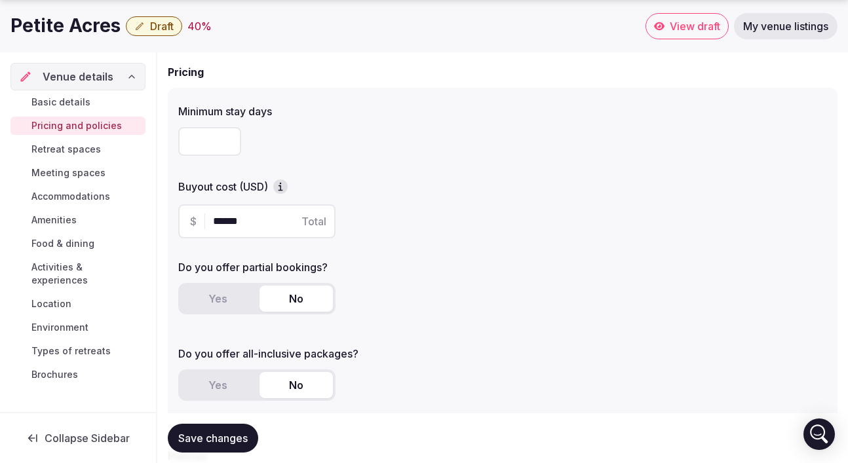
drag, startPoint x: 210, startPoint y: 137, endPoint x: 176, endPoint y: 137, distance: 34.7
click at [176, 137] on div "Minimum stay days * Buyout cost (USD) $ ****** Total Do you offer partial booki…" at bounding box center [502, 257] width 669 height 339
type input "*"
drag, startPoint x: 253, startPoint y: 215, endPoint x: 205, endPoint y: 214, distance: 48.5
click at [205, 214] on div "$ ****** Total" at bounding box center [256, 221] width 157 height 34
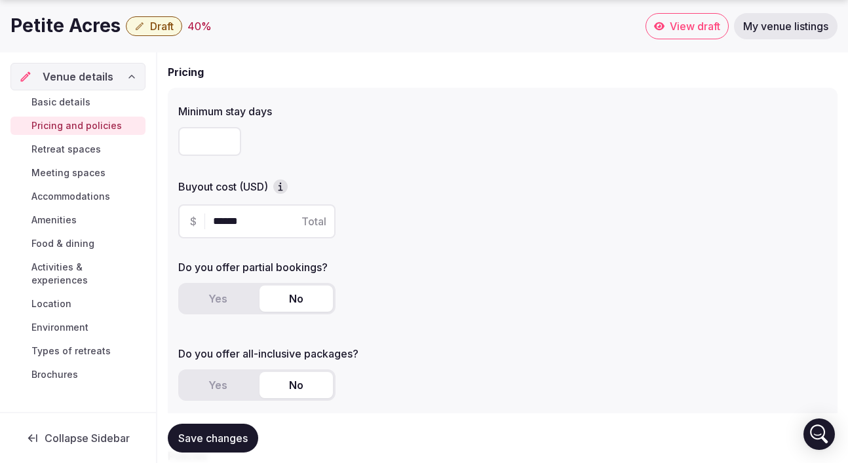
type input "******"
click at [402, 220] on div "$ ****** Total" at bounding box center [502, 221] width 648 height 34
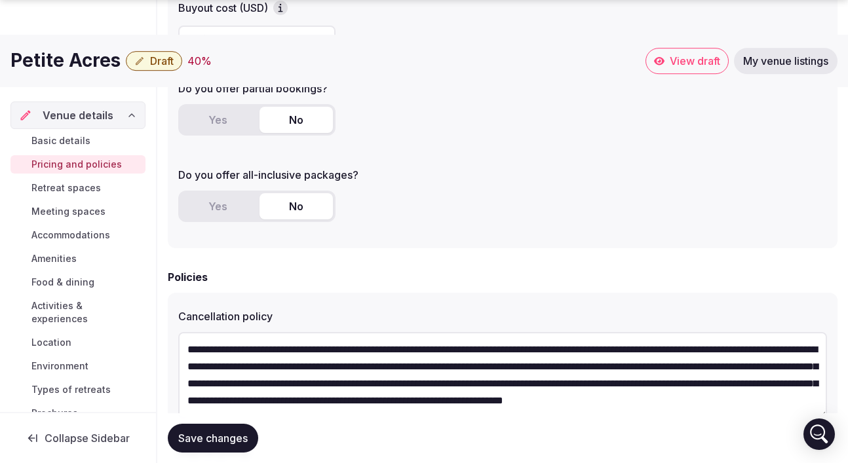
scroll to position [381, 0]
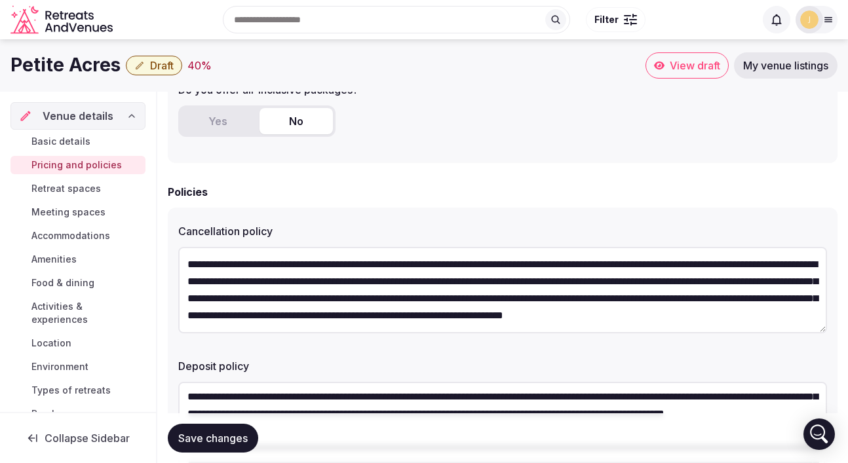
click at [239, 436] on span "Save changes" at bounding box center [212, 438] width 69 height 13
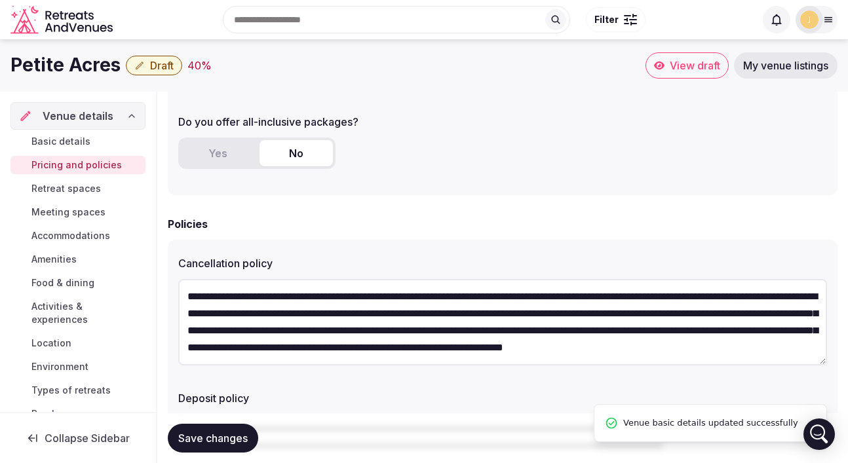
scroll to position [341, 0]
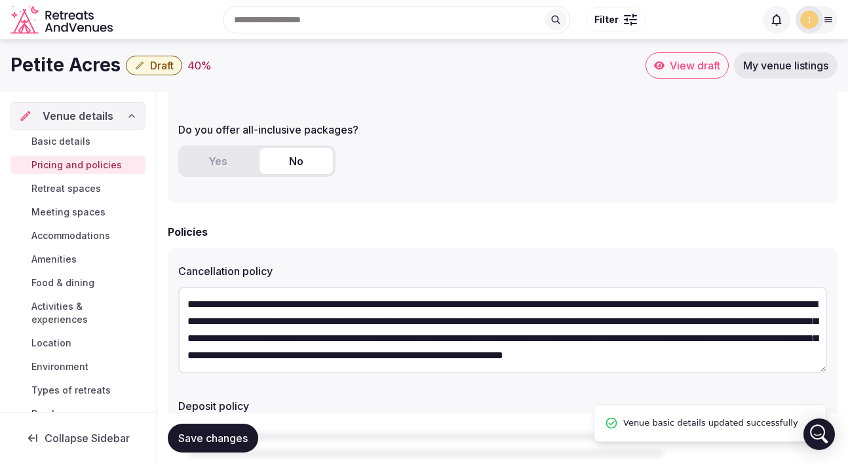
click at [63, 189] on span "Retreat spaces" at bounding box center [65, 188] width 69 height 13
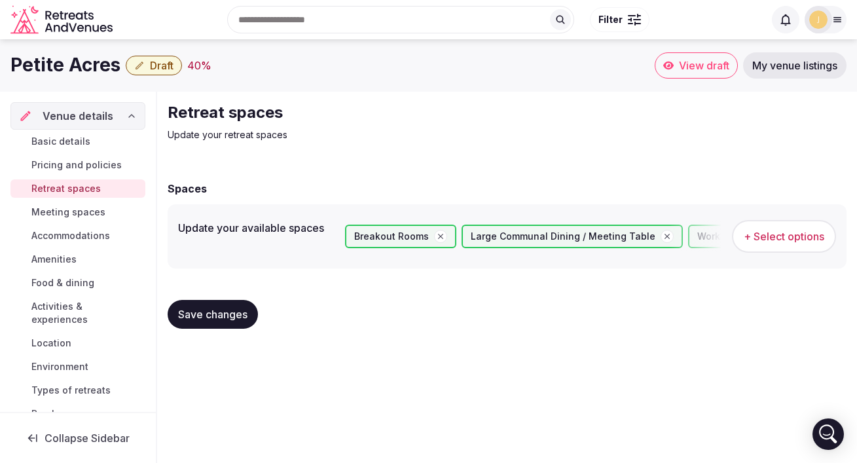
click at [796, 246] on button "+ Select options" at bounding box center [784, 236] width 104 height 33
click at [86, 217] on span "Meeting spaces" at bounding box center [68, 212] width 74 height 13
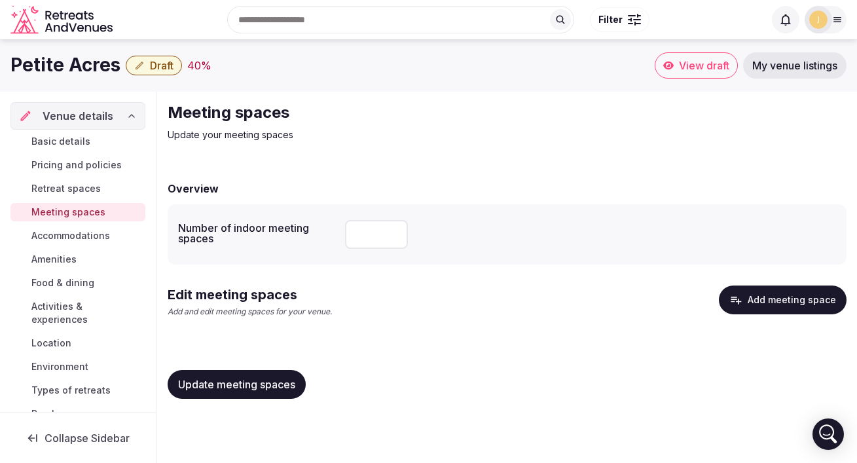
click at [762, 300] on button "Add meeting space" at bounding box center [783, 300] width 128 height 29
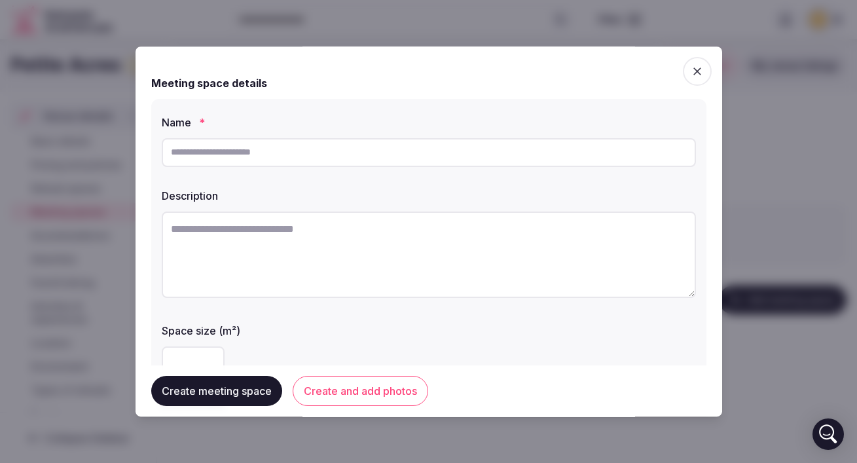
click at [322, 153] on input "text" at bounding box center [429, 152] width 535 height 29
click at [691, 70] on icon "button" at bounding box center [697, 71] width 13 height 13
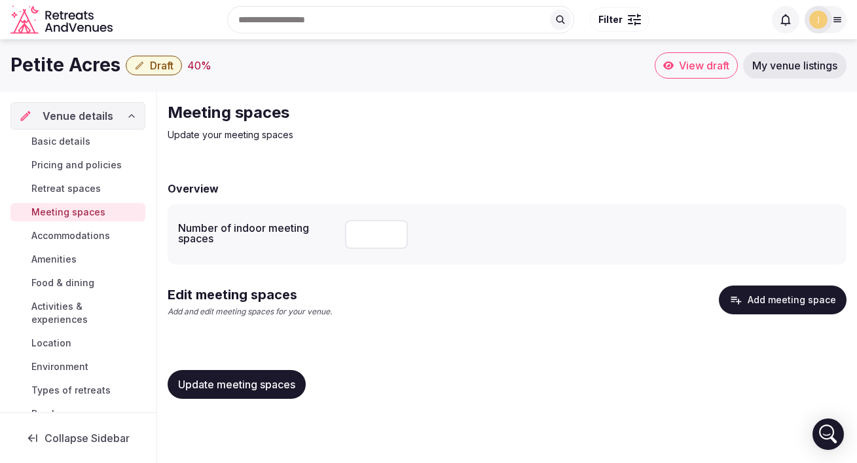
click at [85, 240] on span "Accommodations" at bounding box center [70, 235] width 79 height 13
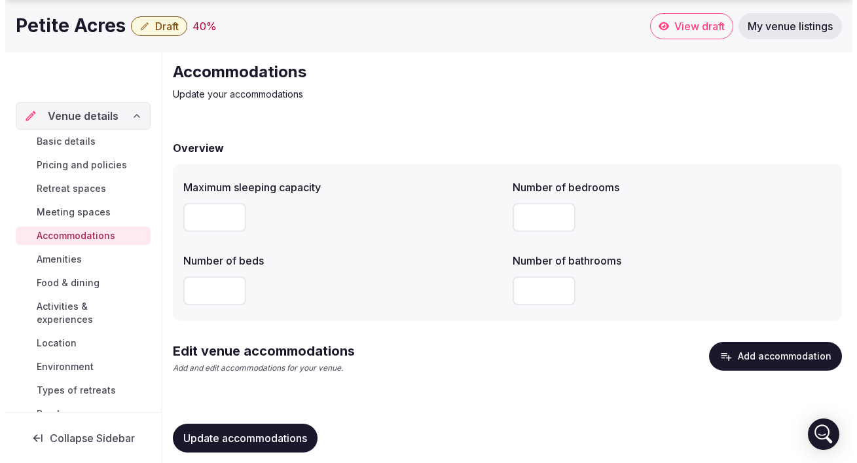
scroll to position [54, 0]
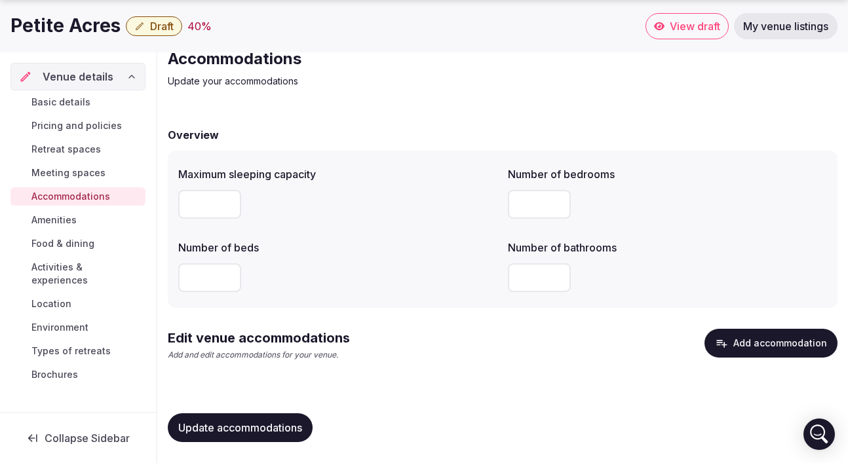
click at [734, 338] on button "Add accommodation" at bounding box center [770, 343] width 133 height 29
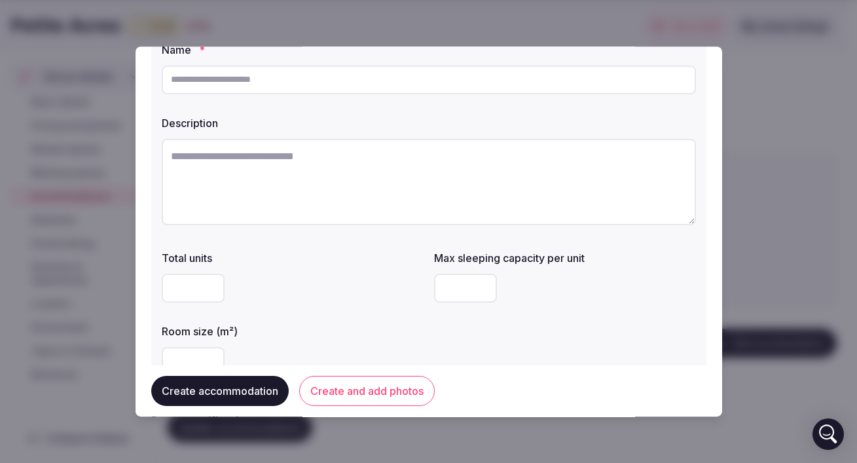
scroll to position [0, 0]
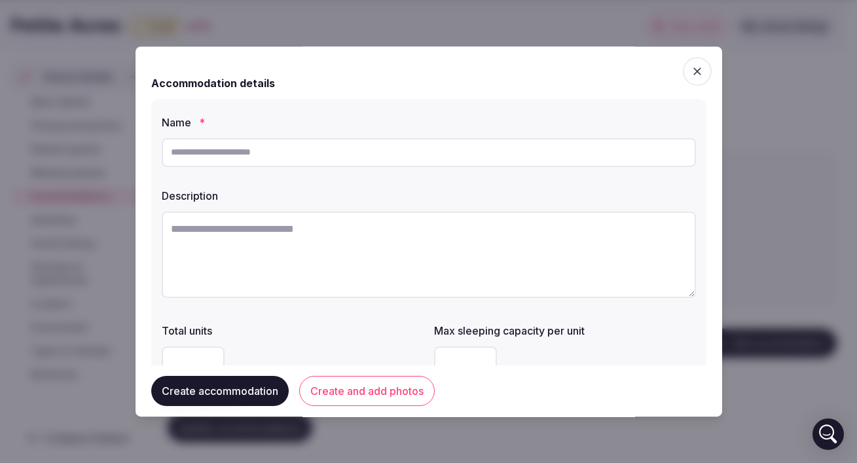
click at [312, 156] on input "text" at bounding box center [429, 152] width 535 height 29
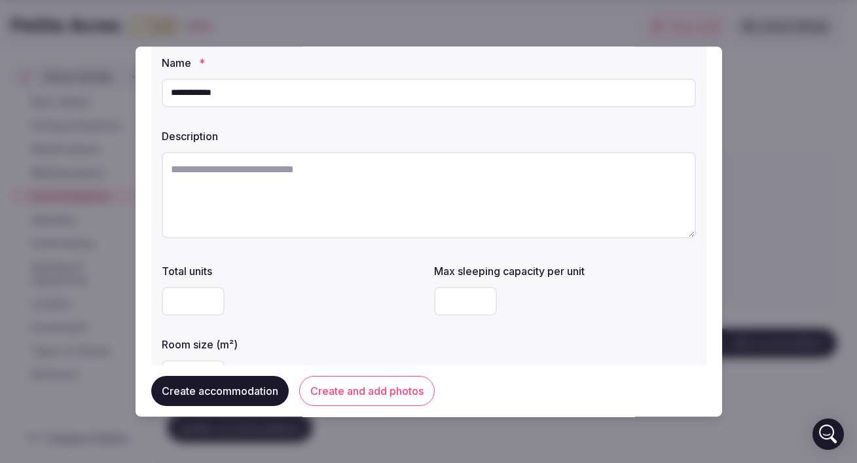
scroll to position [69, 0]
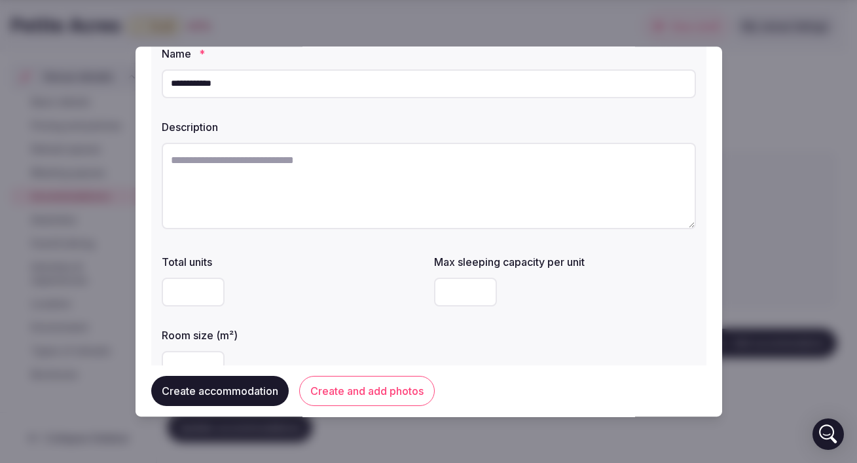
type input "**********"
click at [200, 290] on input "number" at bounding box center [193, 292] width 63 height 29
type input "**"
click at [468, 283] on input "number" at bounding box center [465, 292] width 63 height 29
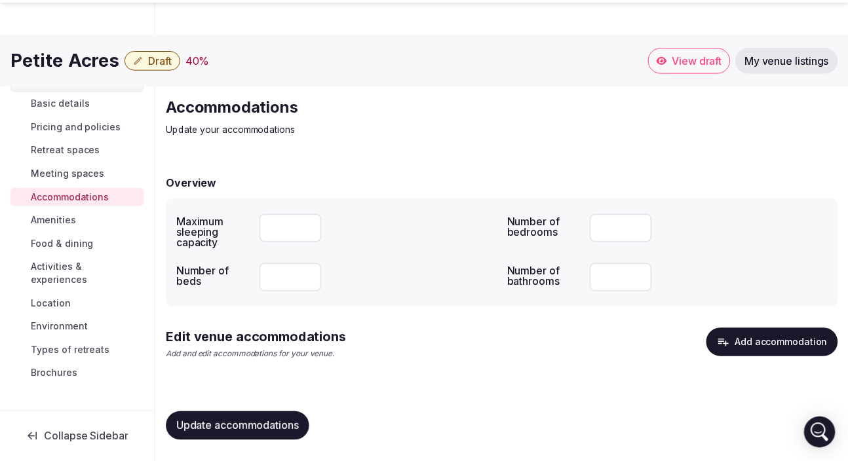
scroll to position [7, 0]
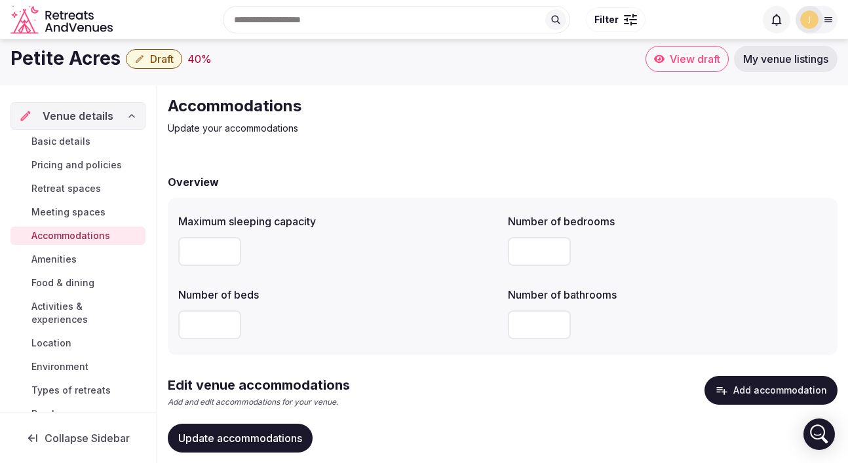
click at [802, 60] on span "My venue listings" at bounding box center [785, 58] width 85 height 13
